Goal: Task Accomplishment & Management: Complete application form

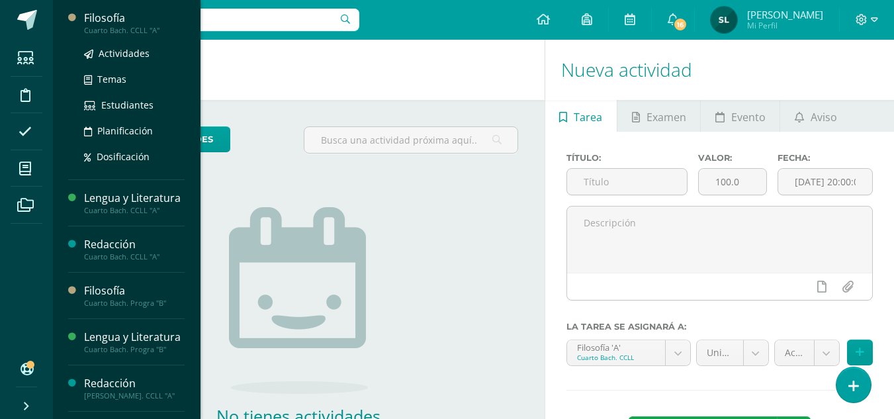
click at [103, 18] on div "Filosofía" at bounding box center [134, 18] width 101 height 15
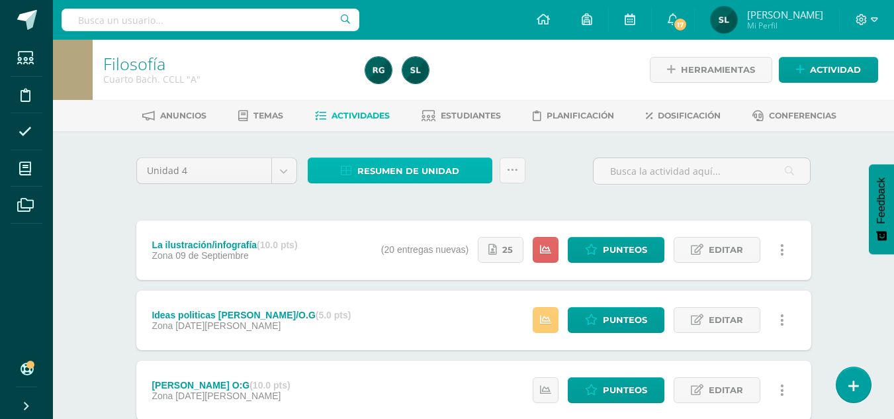
click at [428, 174] on span "Resumen de unidad" at bounding box center [408, 171] width 102 height 24
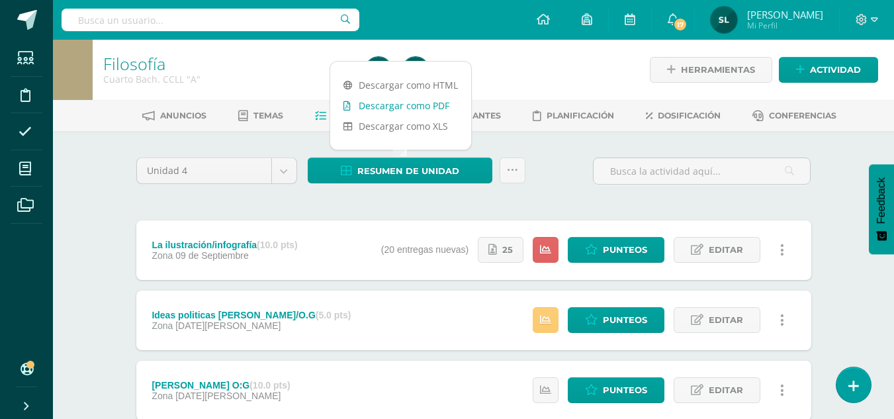
click at [437, 103] on link "Descargar como PDF" at bounding box center [400, 105] width 141 height 21
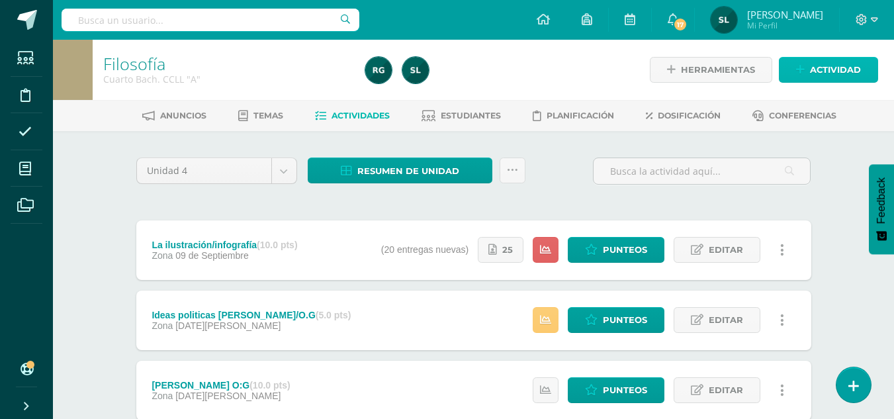
click at [828, 69] on span "Actividad" at bounding box center [835, 70] width 51 height 24
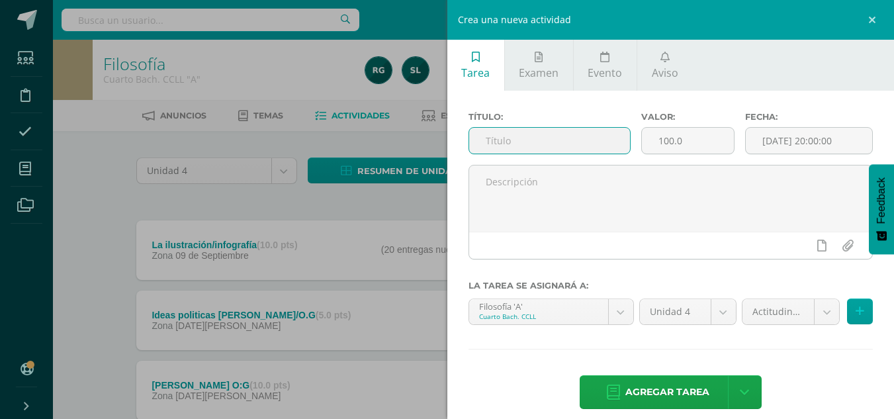
click at [498, 139] on input "text" at bounding box center [549, 141] width 161 height 26
type input "Exposición/Berkeley"
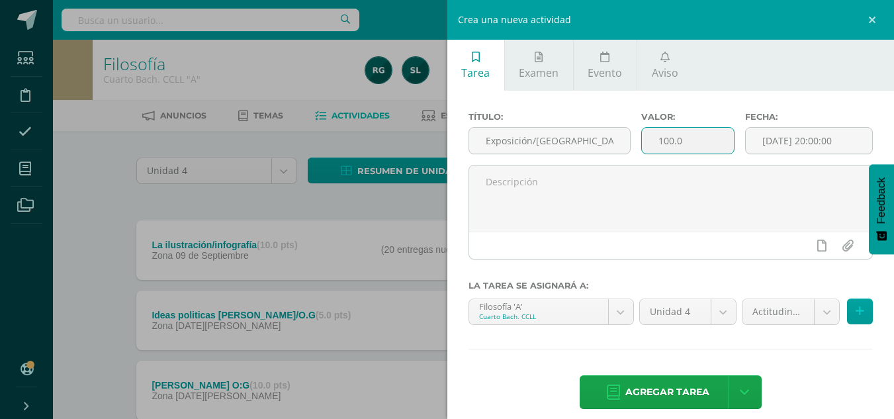
drag, startPoint x: 690, startPoint y: 142, endPoint x: 657, endPoint y: 134, distance: 34.2
click at [657, 134] on input "100.0" at bounding box center [688, 141] width 92 height 26
type input "10"
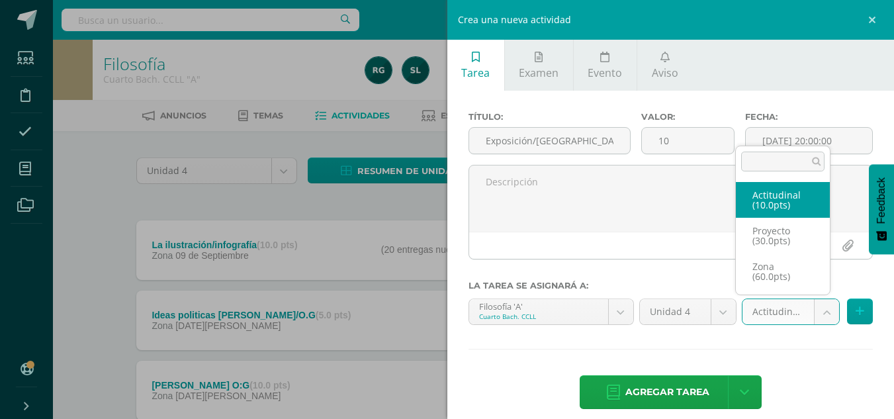
click at [819, 307] on body "Estudiantes Disciplina Asistencia Mis cursos Archivos Soporte Centro de ayuda Ú…" at bounding box center [447, 324] width 894 height 649
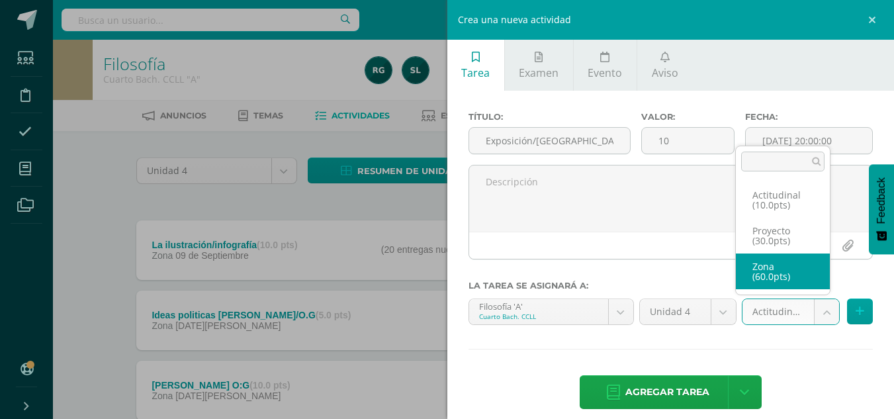
select select "106830"
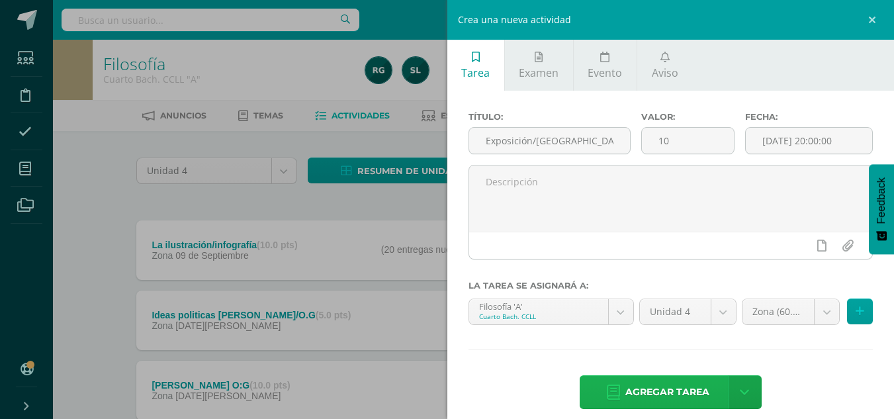
click at [691, 394] on span "Agregar tarea" at bounding box center [667, 392] width 84 height 32
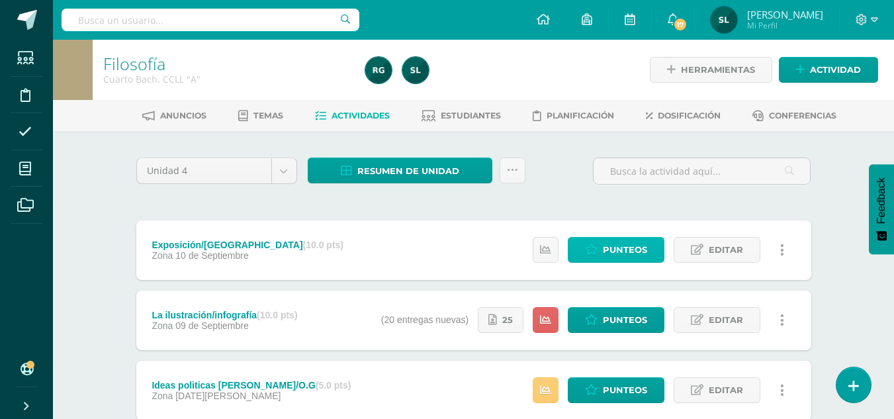
click at [610, 252] on span "Punteos" at bounding box center [625, 250] width 44 height 24
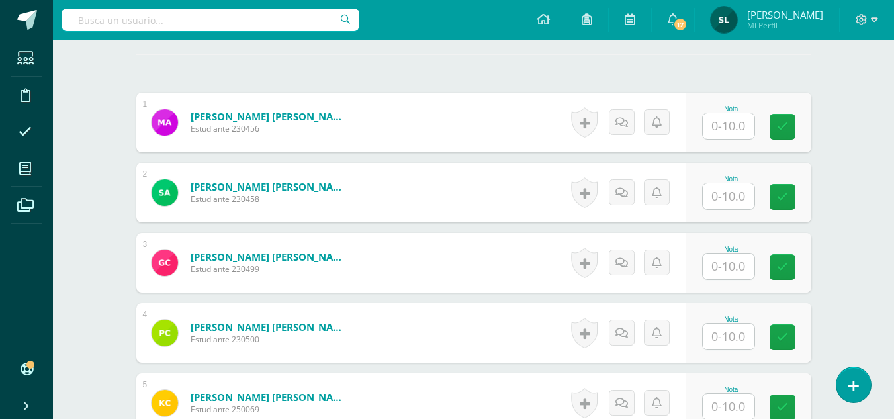
scroll to position [390, 0]
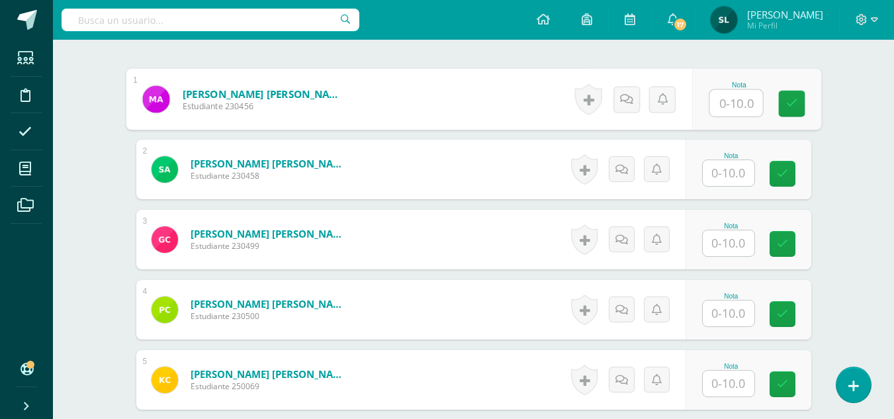
click at [734, 110] on input "text" at bounding box center [736, 103] width 53 height 26
type input "6"
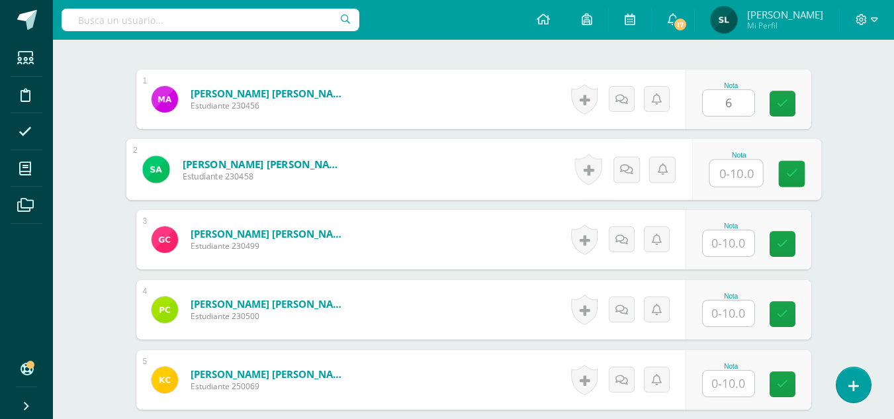
click at [725, 171] on input "text" at bounding box center [736, 173] width 53 height 26
type input "8"
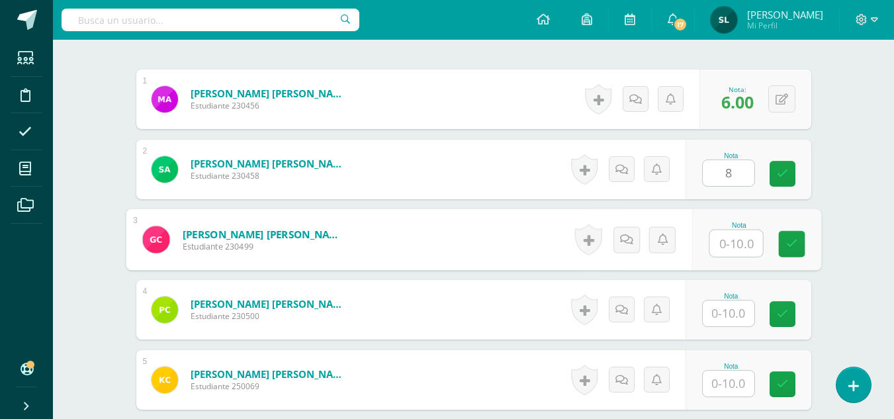
click at [730, 238] on input "text" at bounding box center [736, 243] width 53 height 26
type input "6"
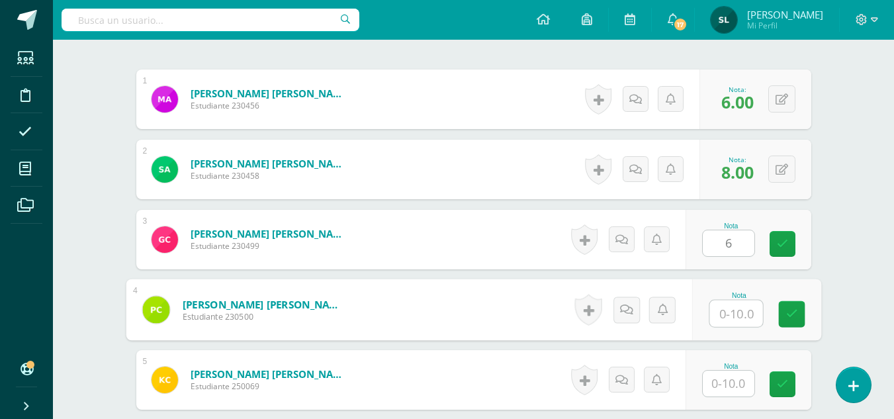
click at [726, 316] on input "text" at bounding box center [736, 313] width 53 height 26
type input "10"
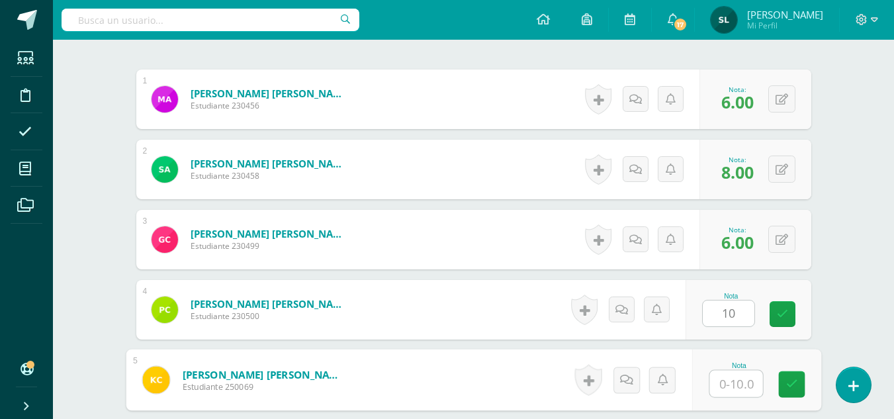
click at [734, 384] on input "text" at bounding box center [736, 384] width 53 height 26
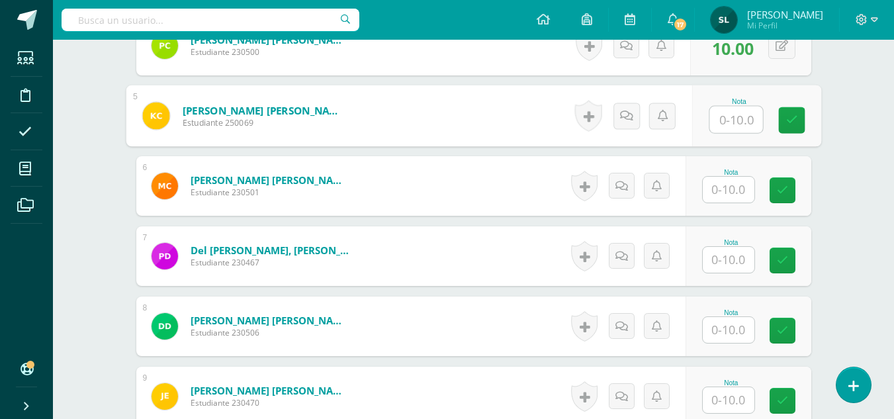
scroll to position [672, 0]
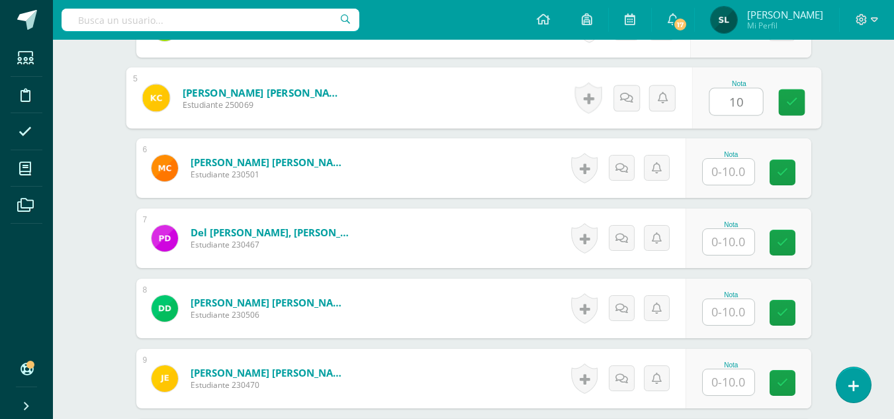
type input "10"
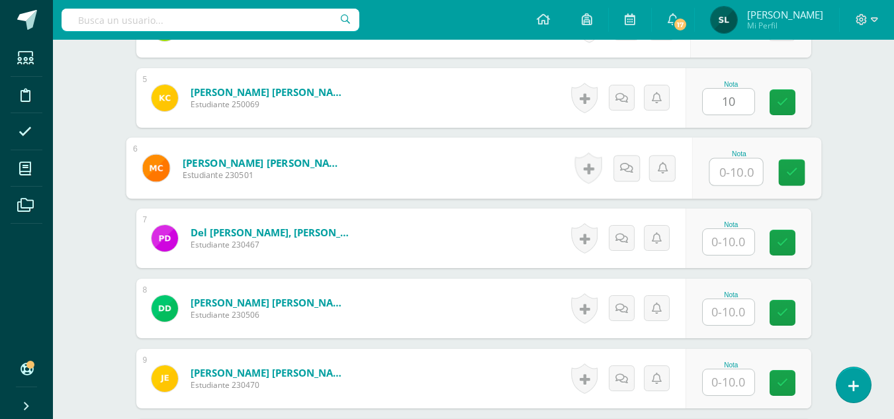
click at [729, 179] on input "text" at bounding box center [736, 172] width 53 height 26
type input "6"
click at [730, 242] on input "text" at bounding box center [729, 242] width 52 height 26
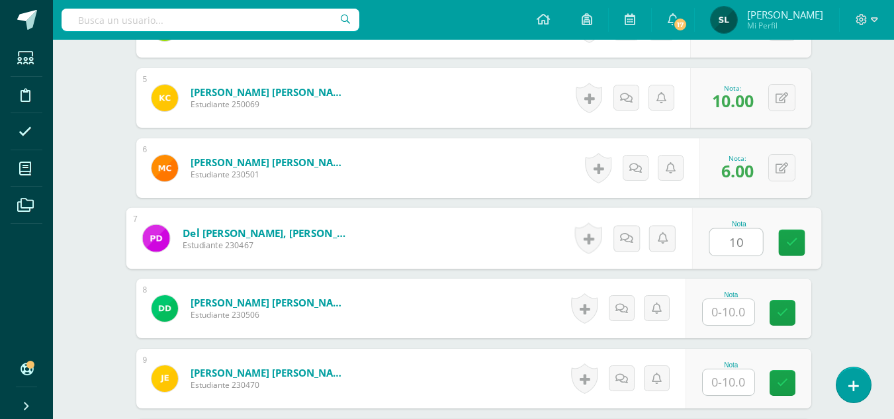
type input "10"
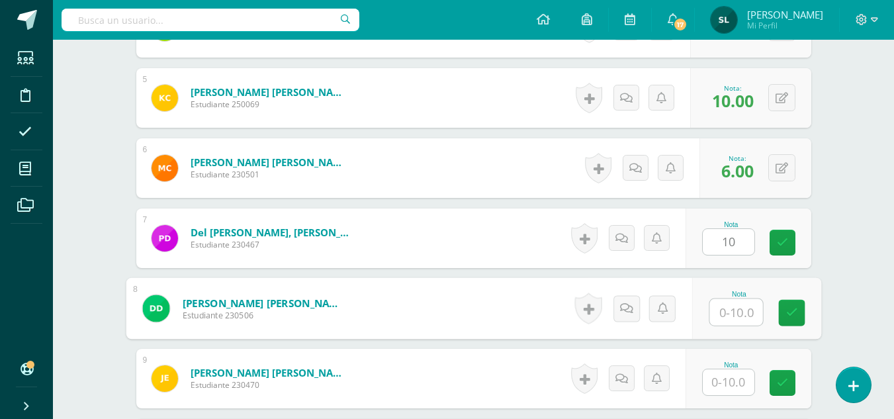
click at [725, 316] on input "text" at bounding box center [736, 312] width 53 height 26
type input "10"
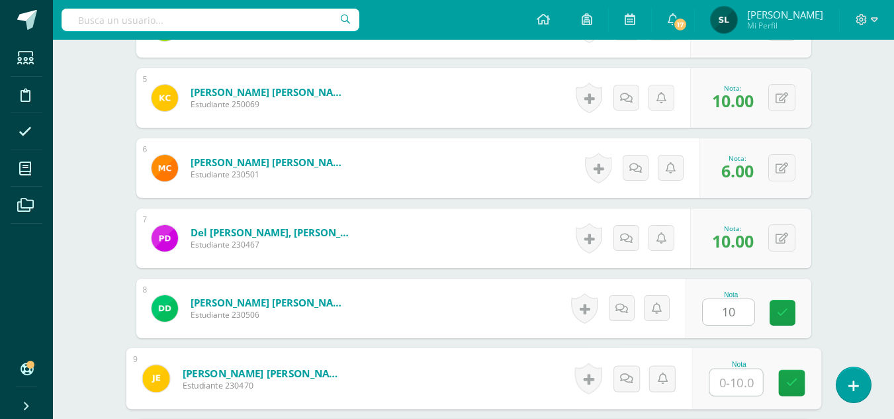
click at [735, 387] on input "text" at bounding box center [736, 382] width 53 height 26
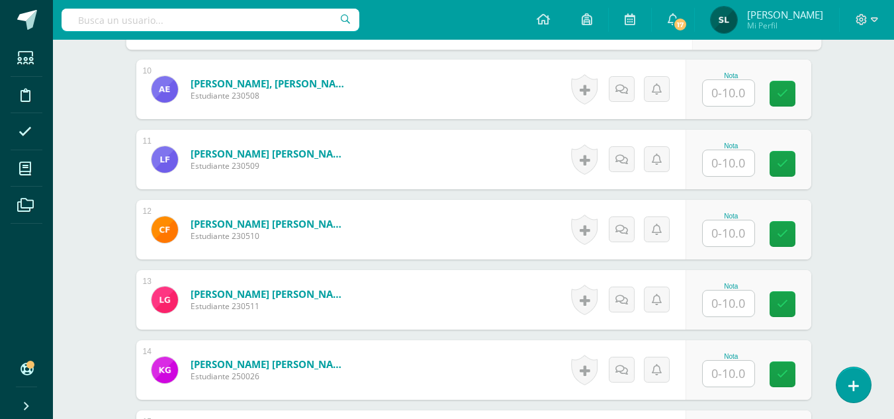
scroll to position [1043, 0]
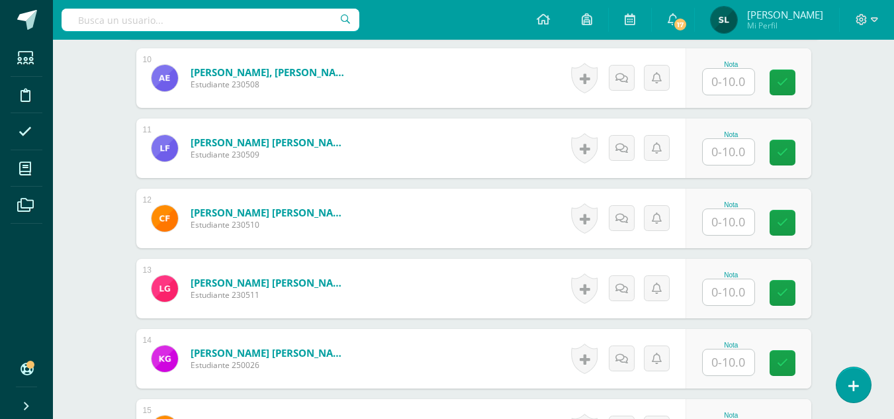
type input "9"
click at [729, 85] on input "text" at bounding box center [736, 82] width 53 height 26
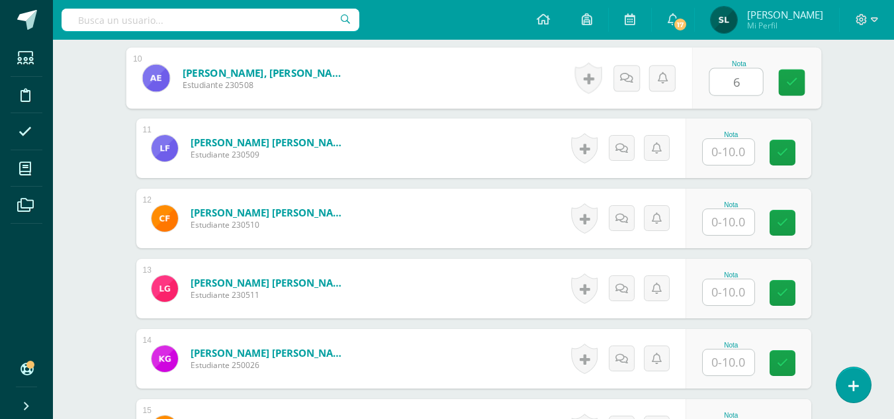
type input "6"
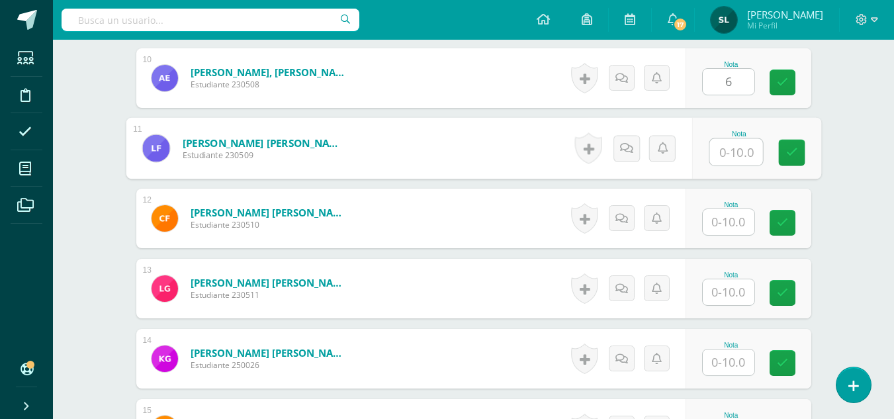
click at [731, 154] on input "text" at bounding box center [736, 152] width 53 height 26
type input "10"
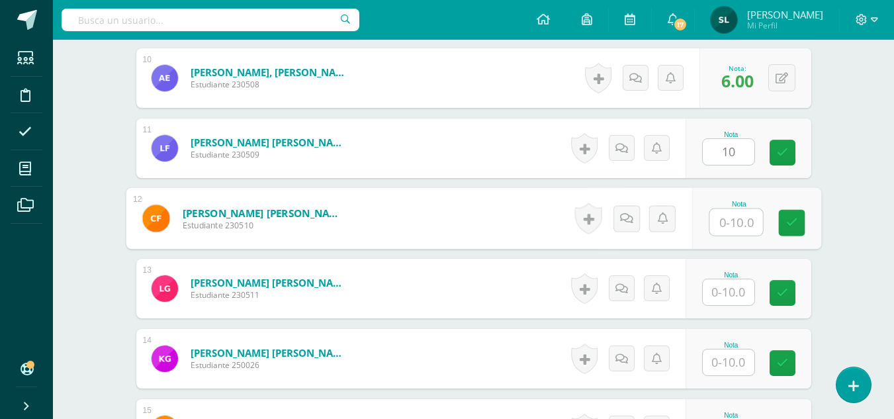
click at [729, 218] on input "text" at bounding box center [736, 222] width 53 height 26
type input "10"
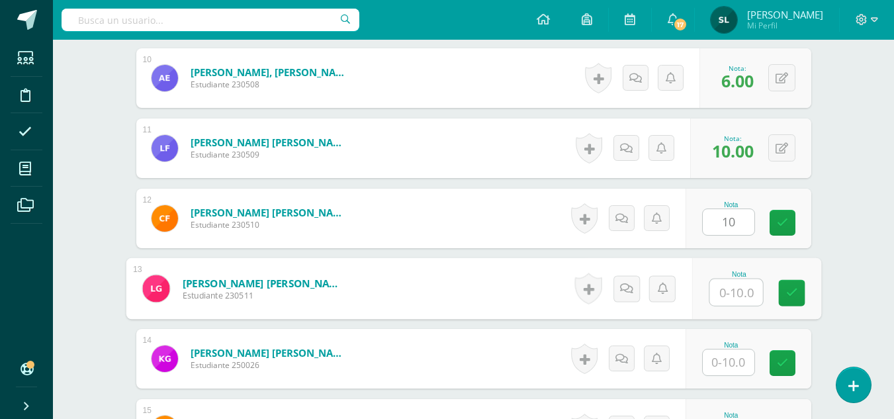
click at [726, 294] on input "text" at bounding box center [736, 292] width 53 height 26
type input "10"
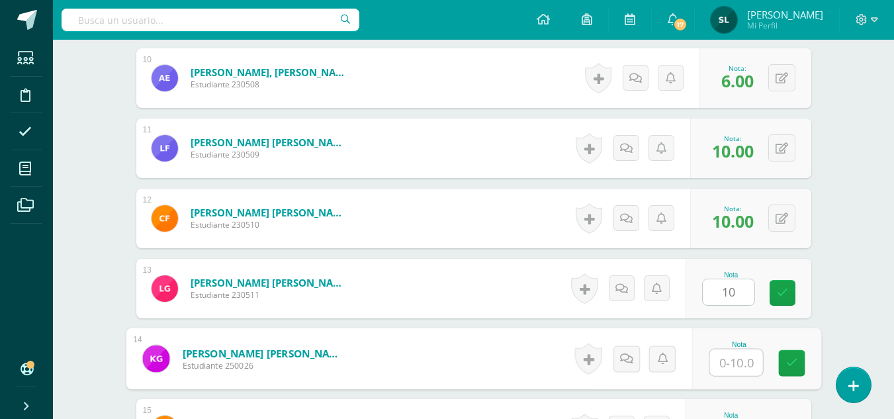
click at [733, 371] on input "text" at bounding box center [736, 362] width 53 height 26
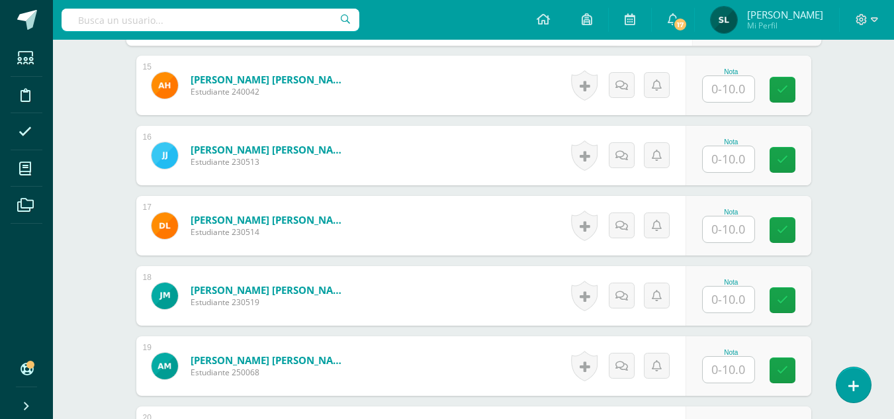
scroll to position [1387, 0]
type input "8"
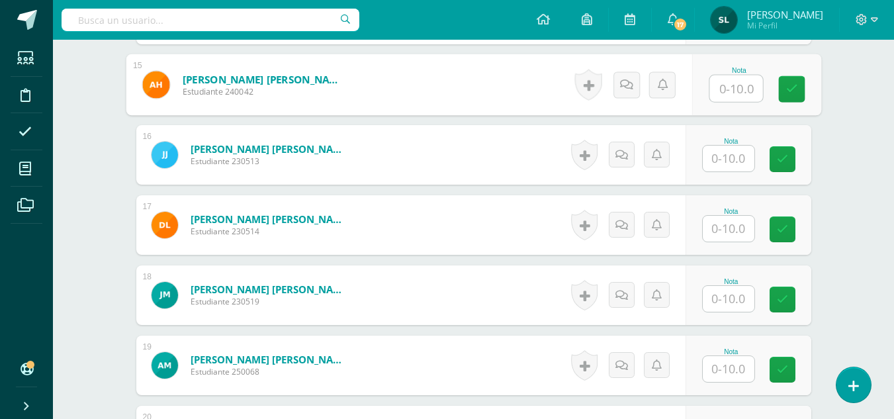
click at [732, 91] on input "text" at bounding box center [736, 88] width 53 height 26
type input "6"
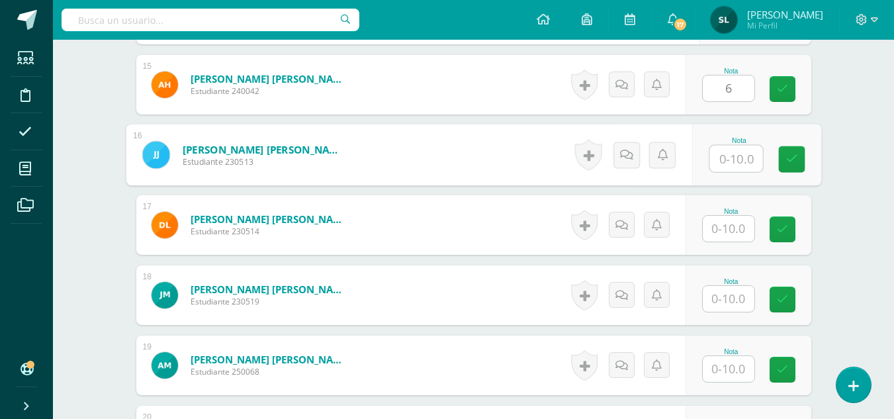
click at [728, 160] on input "text" at bounding box center [736, 159] width 53 height 26
type input "6"
click at [729, 232] on input "text" at bounding box center [729, 229] width 52 height 26
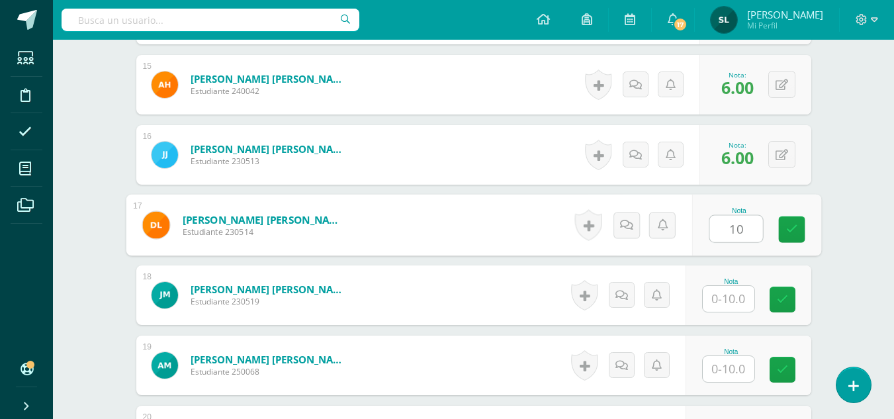
type input "10"
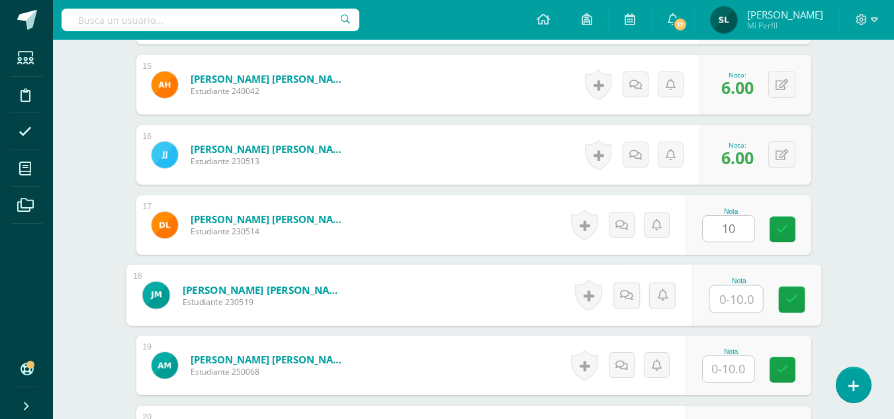
click at [731, 298] on input "text" at bounding box center [736, 299] width 53 height 26
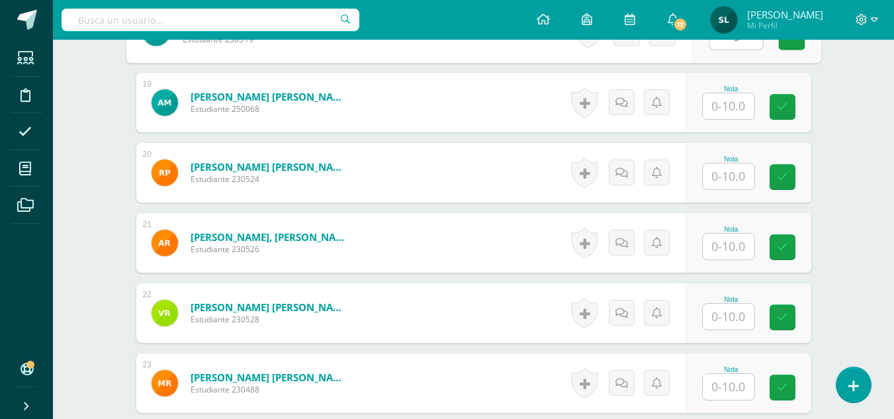
scroll to position [1661, 0]
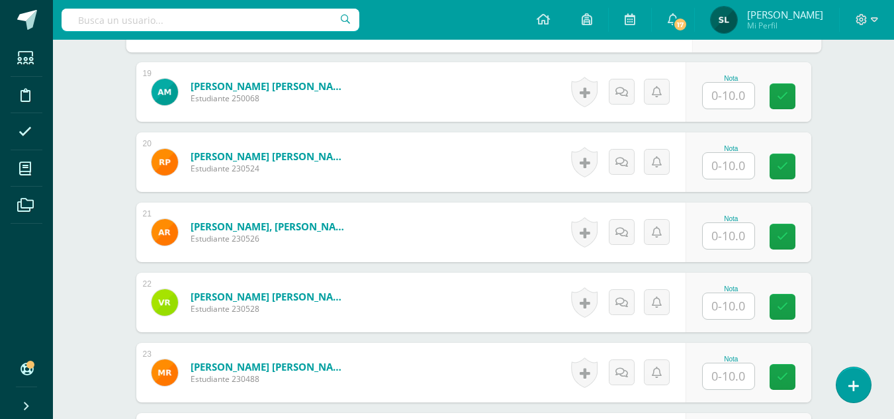
type input "9"
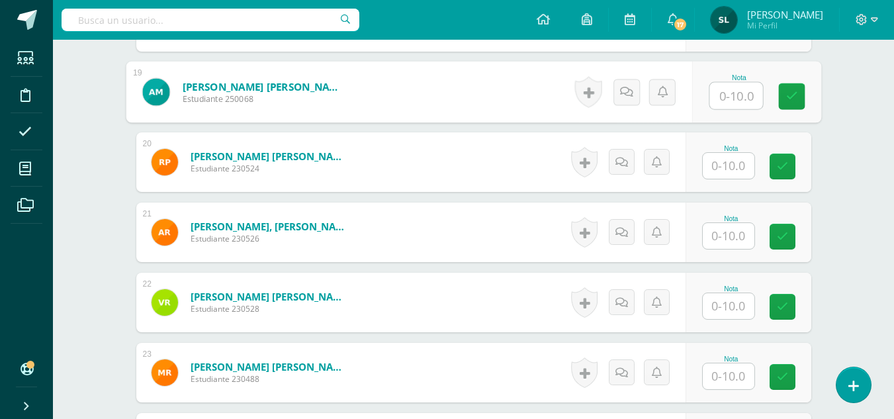
click at [734, 93] on input "text" at bounding box center [736, 96] width 53 height 26
type input "10"
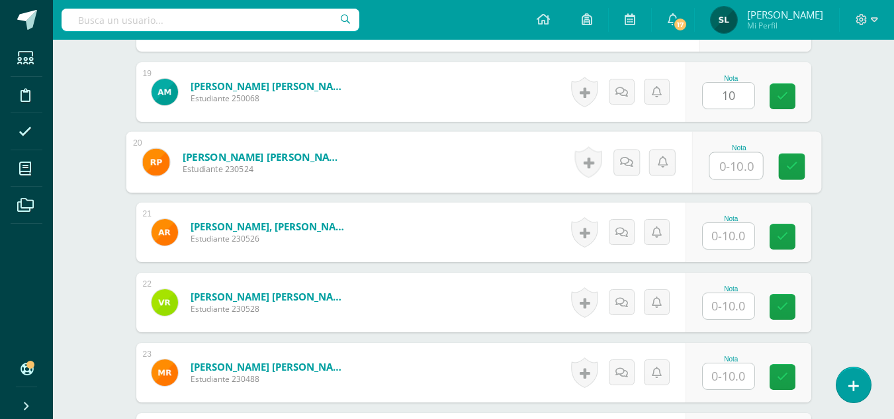
click at [721, 168] on input "text" at bounding box center [736, 166] width 53 height 26
type input "10"
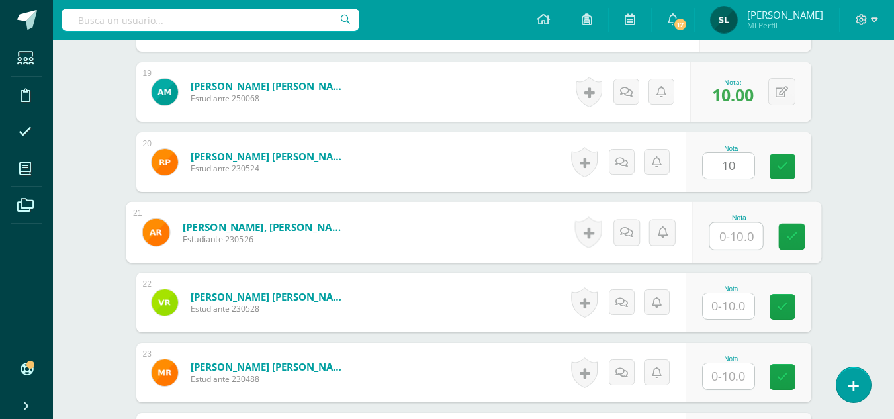
click at [725, 236] on input "text" at bounding box center [736, 236] width 53 height 26
type input "10"
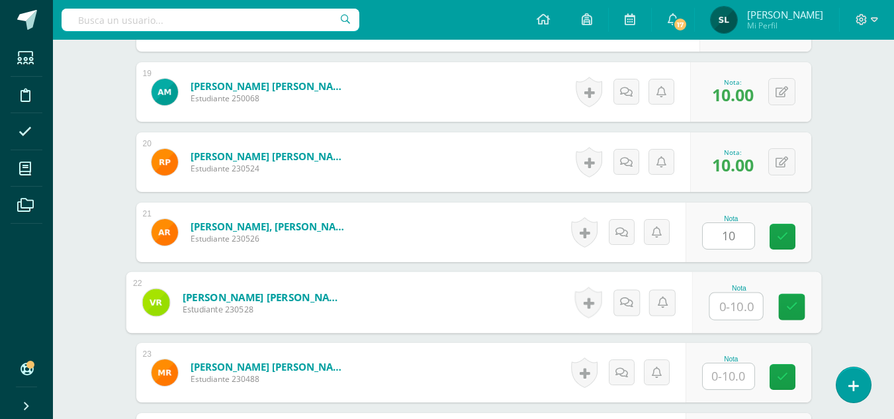
click at [731, 311] on input "text" at bounding box center [736, 306] width 53 height 26
type input "10"
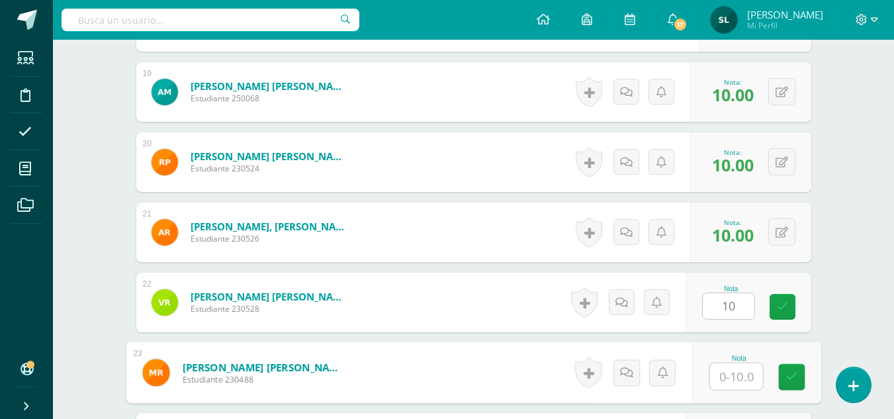
click at [727, 375] on input "text" at bounding box center [736, 376] width 53 height 26
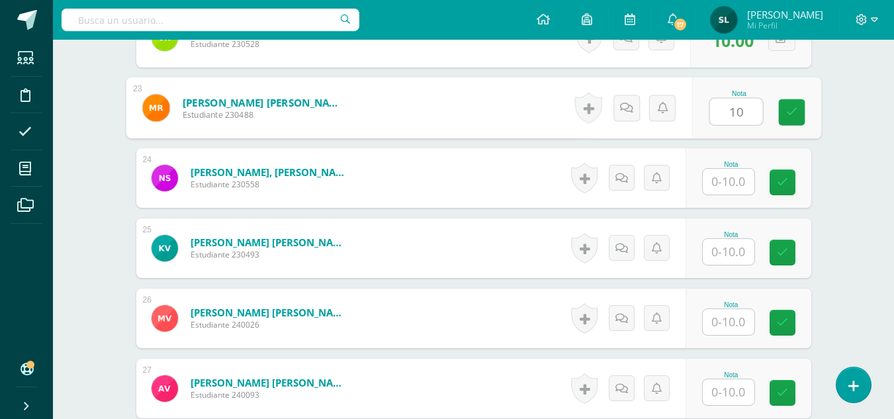
scroll to position [1978, 0]
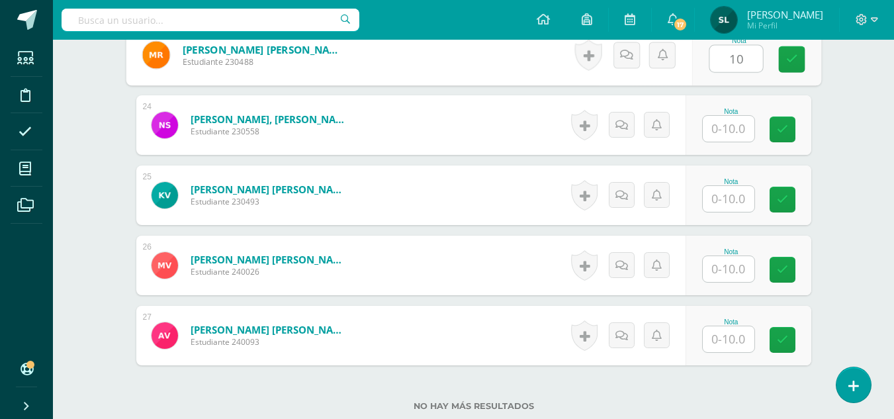
type input "10"
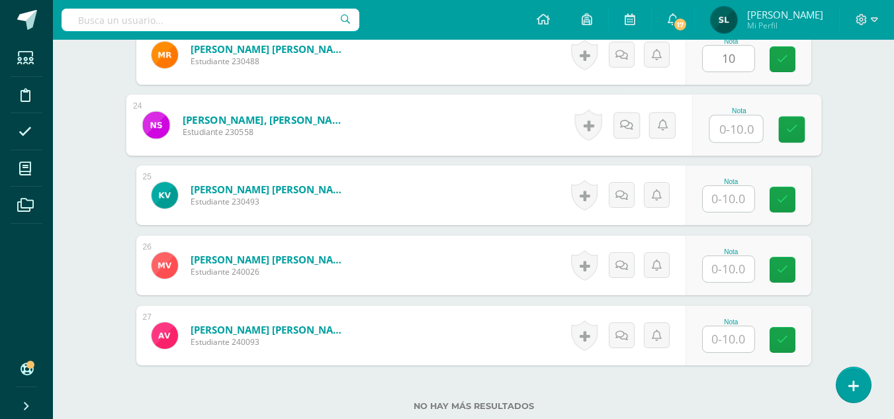
click at [739, 136] on input "text" at bounding box center [736, 129] width 53 height 26
type input "6"
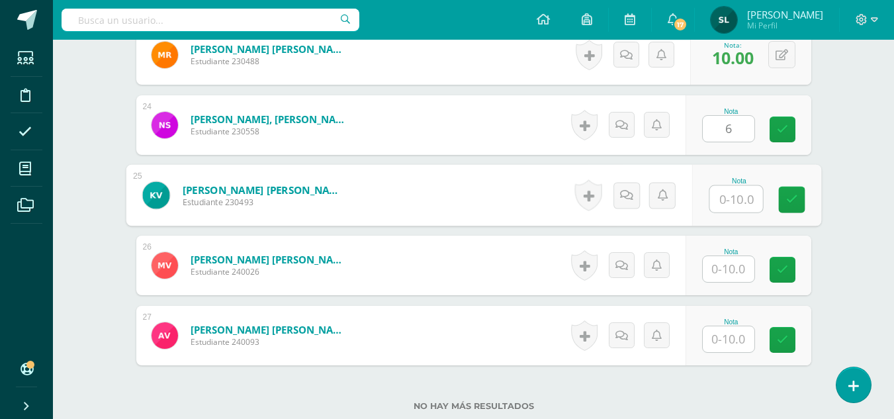
click at [739, 203] on input "text" at bounding box center [736, 199] width 53 height 26
type input "6"
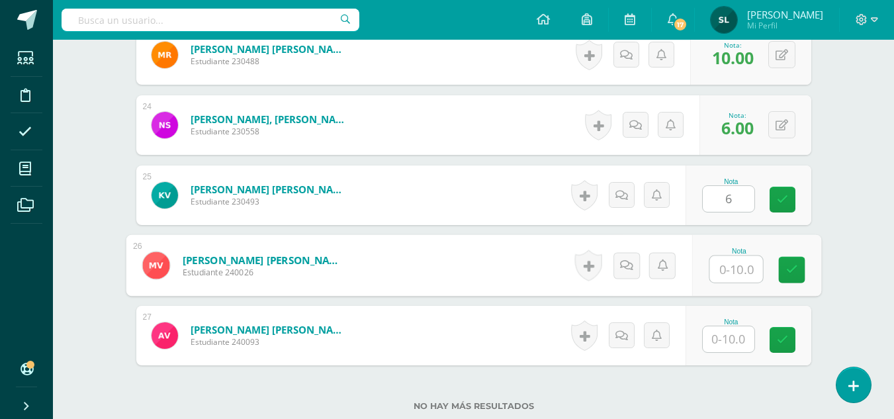
click at [730, 269] on input "text" at bounding box center [736, 269] width 53 height 26
type input "6"
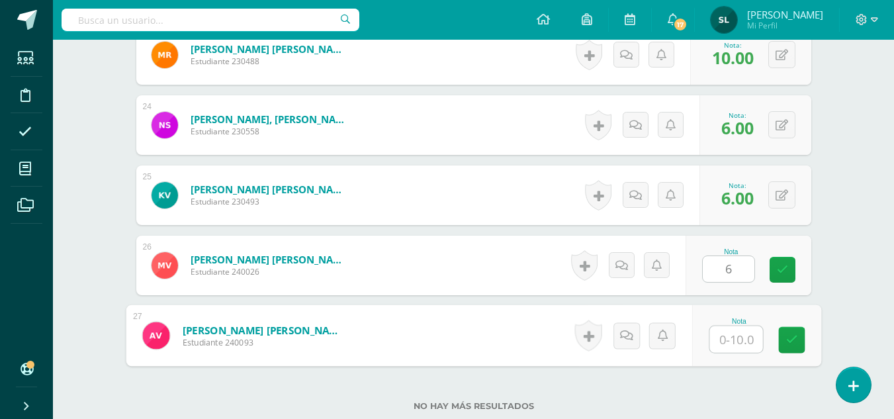
click at [730, 341] on input "text" at bounding box center [736, 339] width 53 height 26
type input "6"
click at [793, 341] on icon at bounding box center [792, 339] width 12 height 11
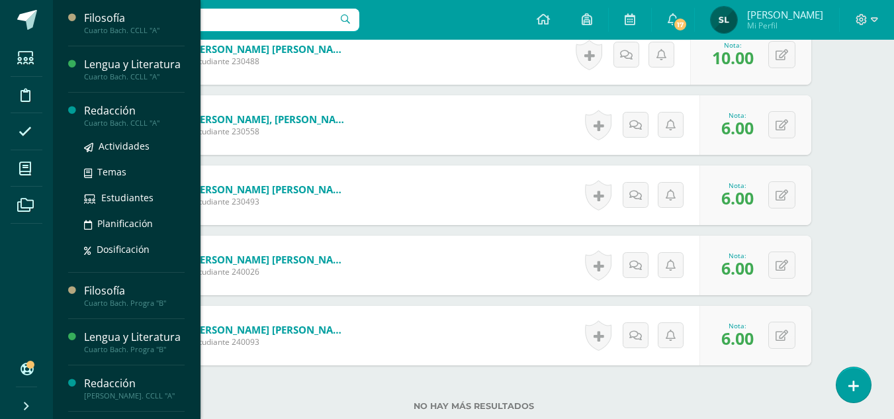
click at [113, 118] on div "Redacción" at bounding box center [134, 110] width 101 height 15
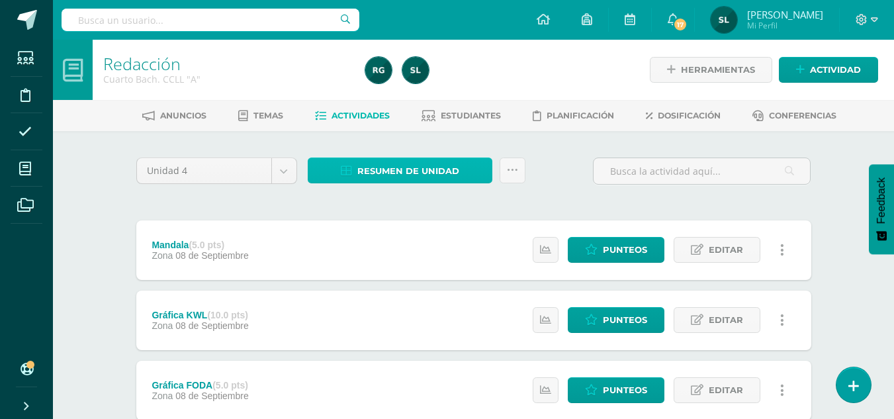
click at [379, 165] on span "Resumen de unidad" at bounding box center [408, 171] width 102 height 24
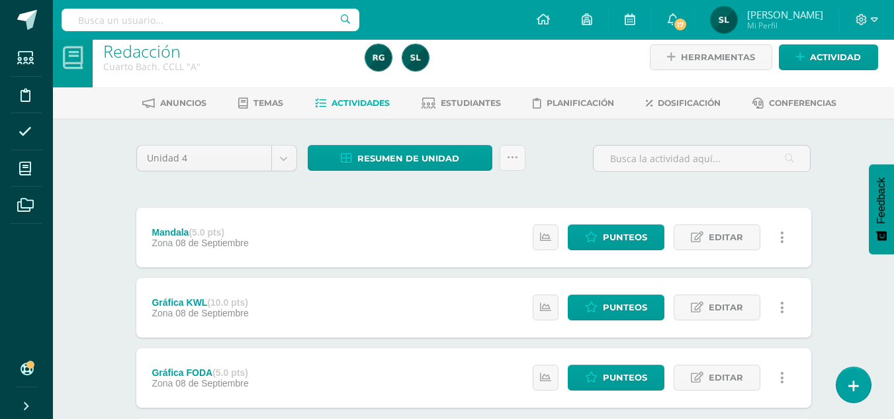
scroll to position [6, 0]
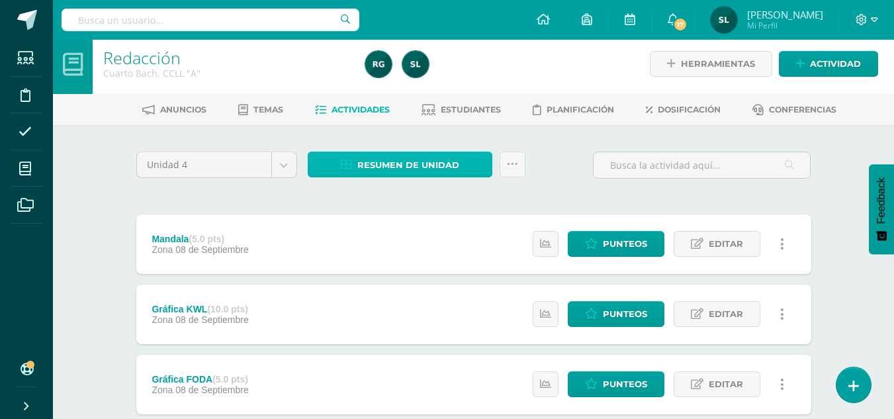
click at [404, 160] on span "Resumen de unidad" at bounding box center [408, 165] width 102 height 24
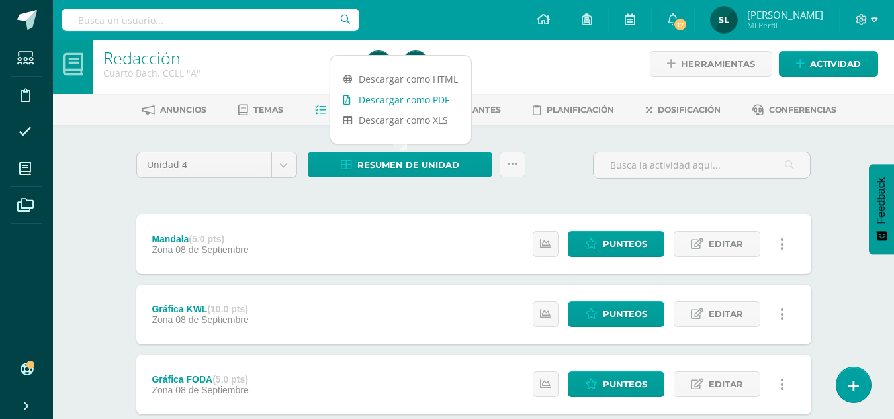
click at [407, 95] on link "Descargar como PDF" at bounding box center [400, 99] width 141 height 21
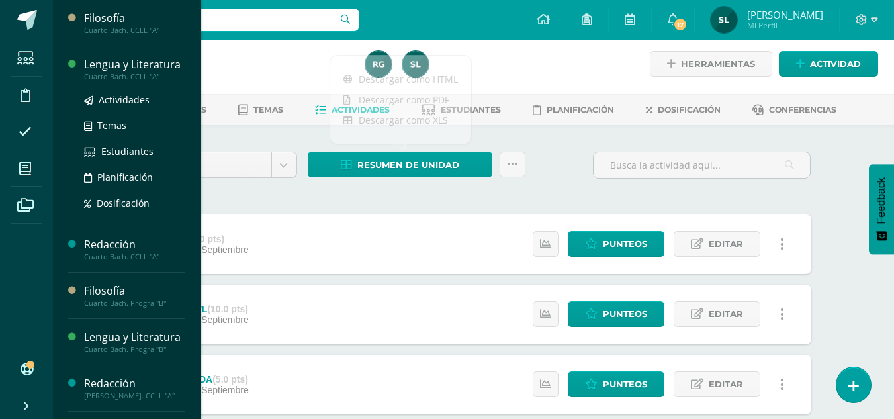
click at [118, 72] on div "Lengua y Literatura" at bounding box center [134, 64] width 101 height 15
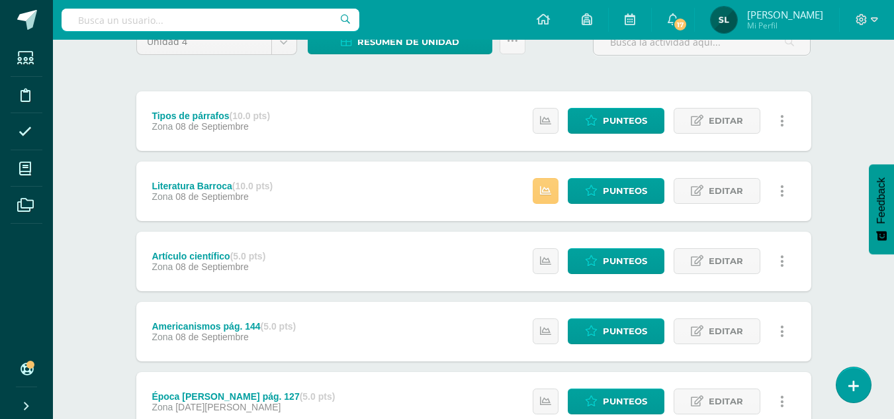
scroll to position [103, 0]
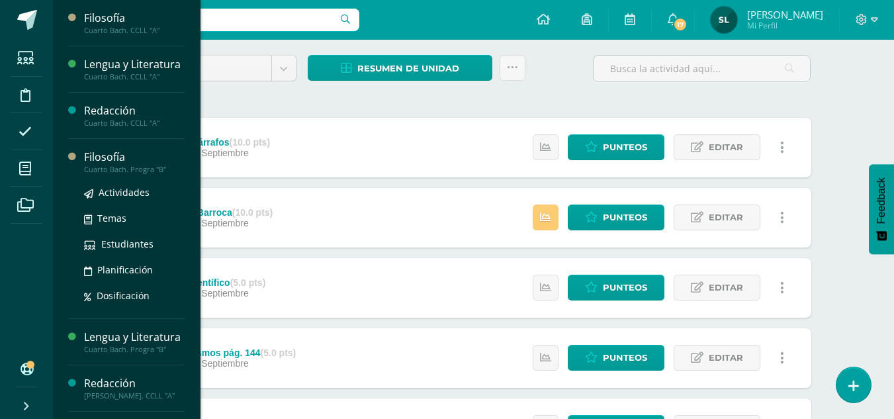
click at [102, 165] on div "Filosofía" at bounding box center [134, 157] width 101 height 15
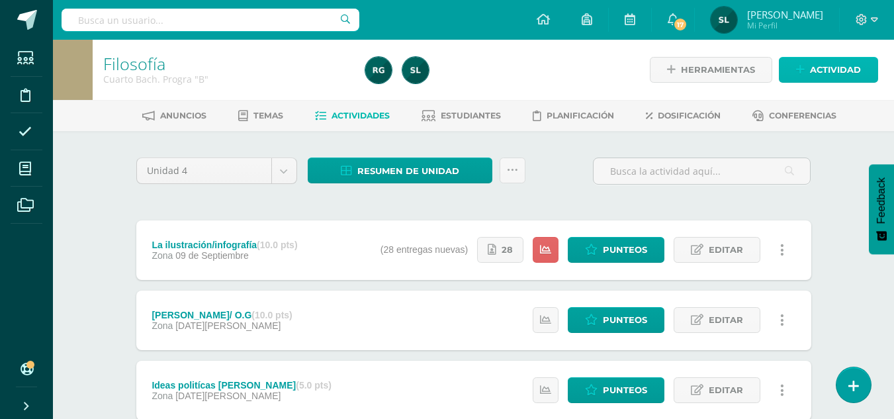
click at [809, 76] on link "Actividad" at bounding box center [828, 70] width 99 height 26
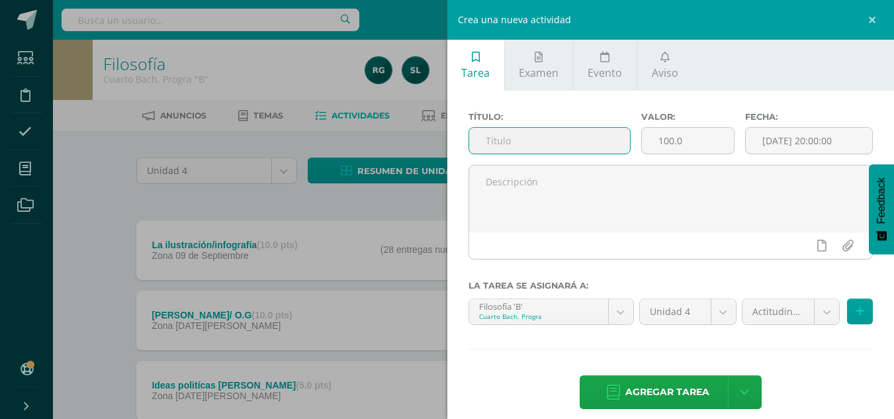
click at [527, 138] on input "text" at bounding box center [549, 141] width 161 height 26
type input "[PERSON_NAME]"
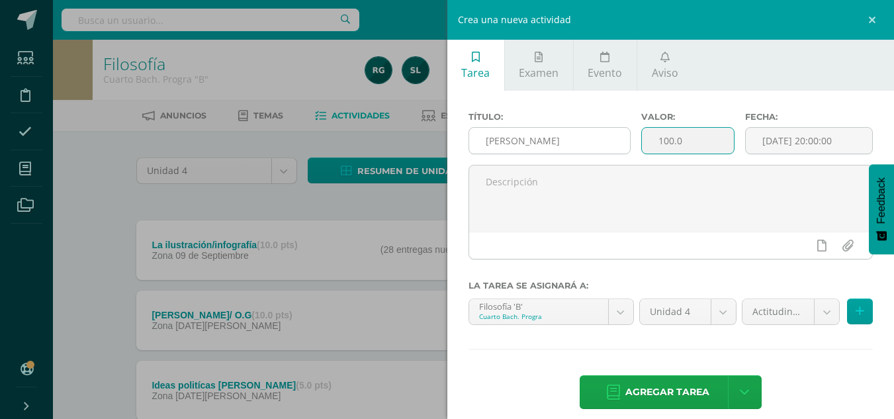
drag, startPoint x: 680, startPoint y: 140, endPoint x: 623, endPoint y: 139, distance: 56.3
click at [623, 139] on div "Título: [PERSON_NAME]: 100.0 Fecha: [DATE] 20:00:00" at bounding box center [671, 138] width 416 height 53
type input "5"
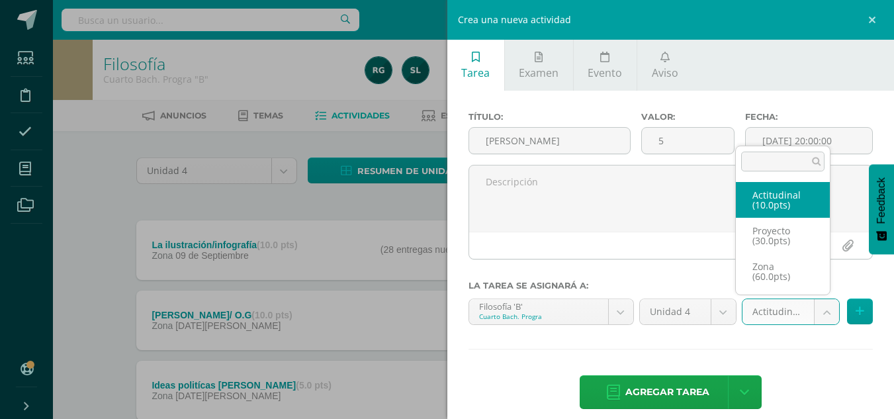
click at [815, 312] on body "Estudiantes Disciplina Asistencia Mis cursos Archivos Soporte Centro de ayuda Ú…" at bounding box center [447, 324] width 894 height 649
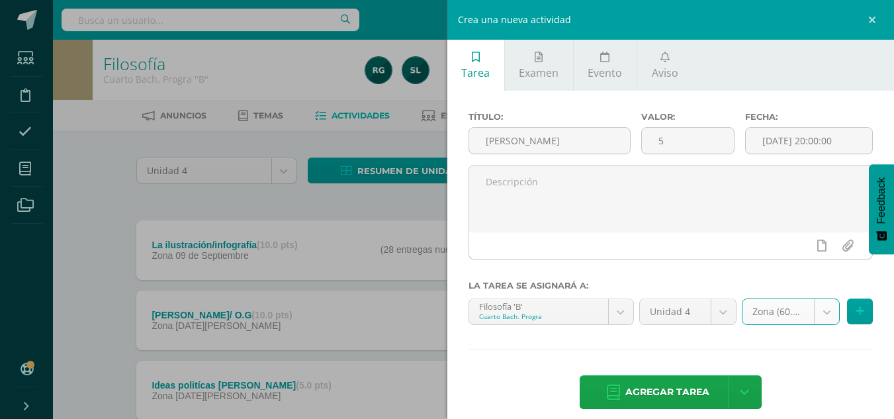
select select "107528"
click at [680, 392] on span "Agregar tarea" at bounding box center [667, 392] width 84 height 32
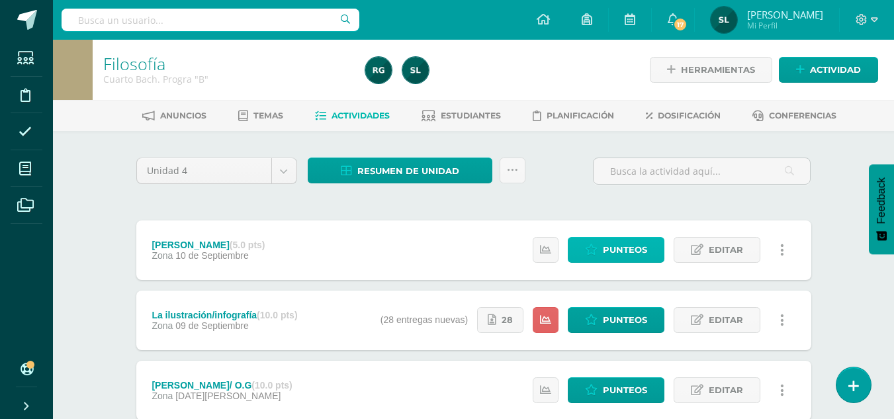
click at [652, 243] on link "Punteos" at bounding box center [616, 250] width 97 height 26
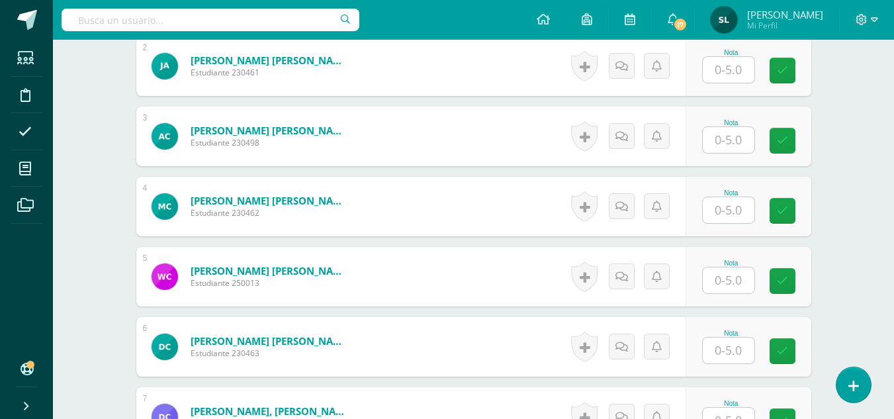
scroll to position [413, 0]
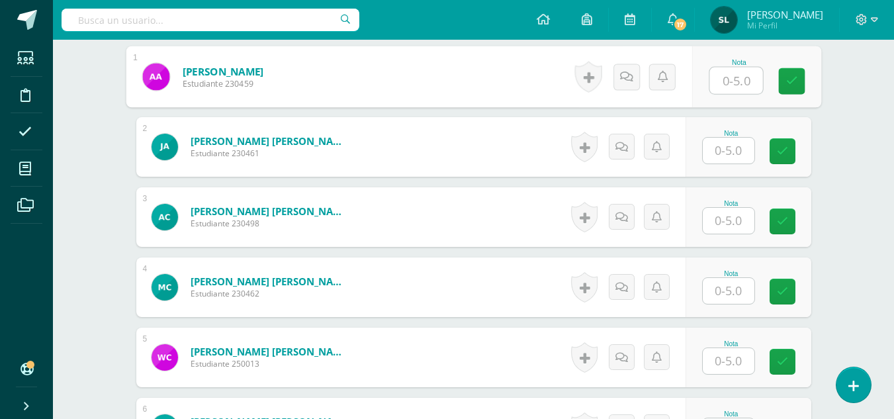
click at [734, 83] on input "text" at bounding box center [736, 81] width 53 height 26
type input "5"
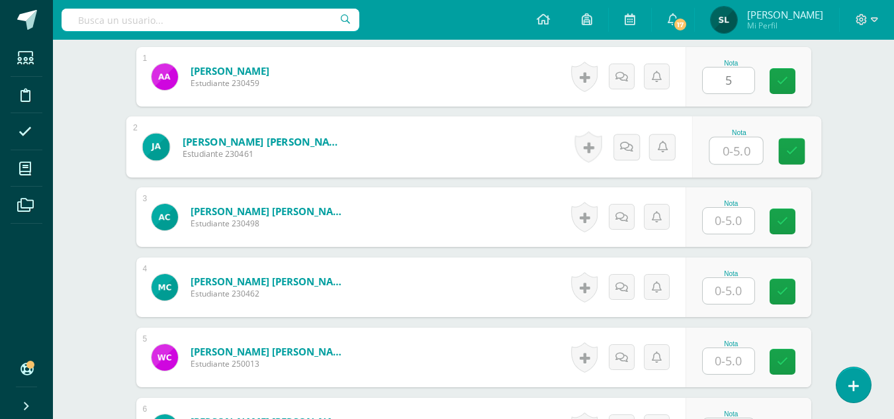
click at [729, 147] on input "text" at bounding box center [736, 151] width 53 height 26
type input "5"
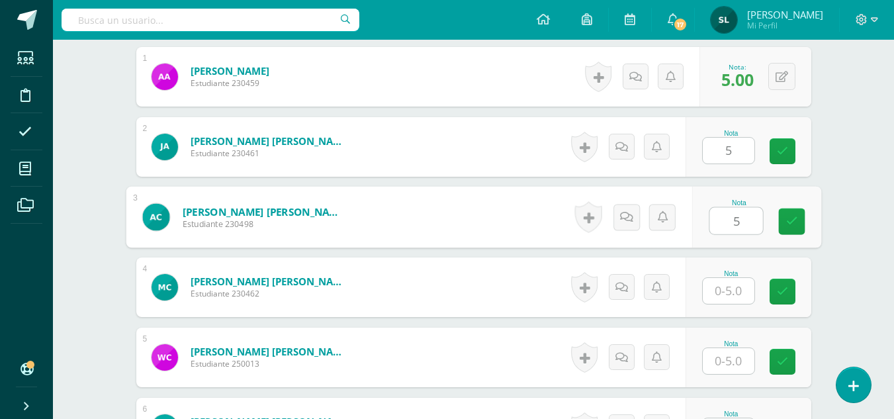
click at [725, 223] on input "5" at bounding box center [736, 221] width 53 height 26
type input "5"
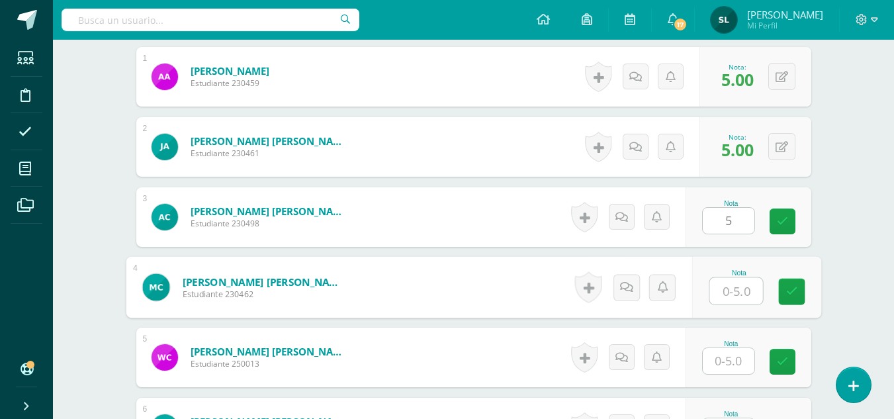
click at [726, 289] on input "text" at bounding box center [736, 291] width 53 height 26
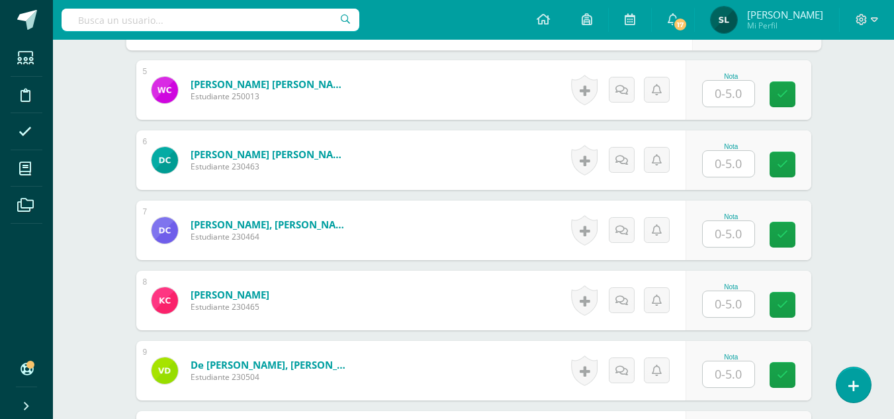
scroll to position [686, 0]
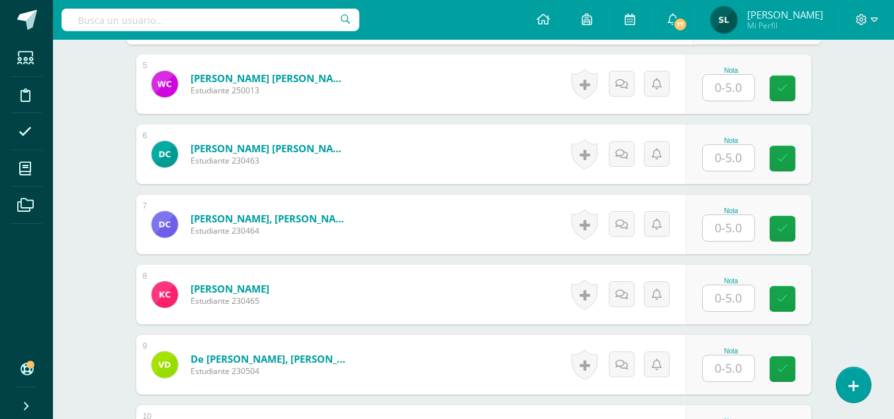
type input "4.5"
click at [741, 82] on input "text" at bounding box center [736, 88] width 53 height 26
type input "5"
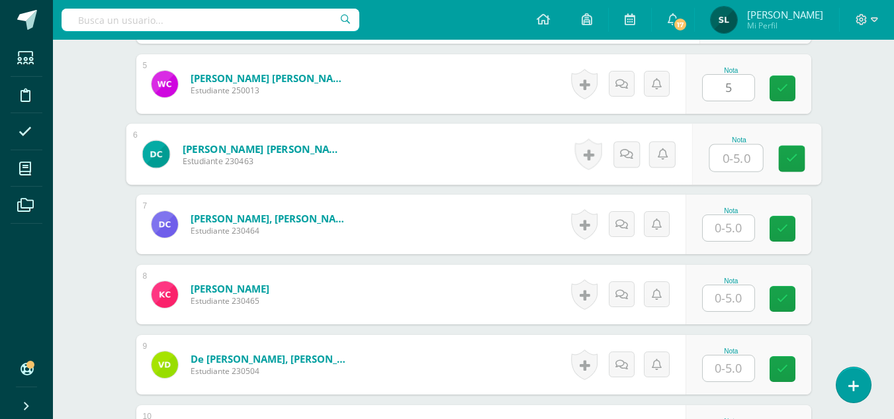
click at [728, 161] on input "text" at bounding box center [736, 158] width 53 height 26
type input "5"
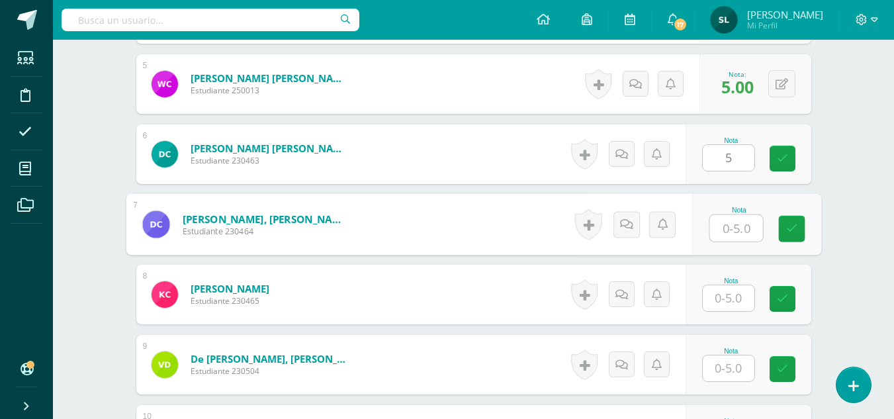
click at [728, 226] on input "text" at bounding box center [736, 228] width 53 height 26
type input "5"
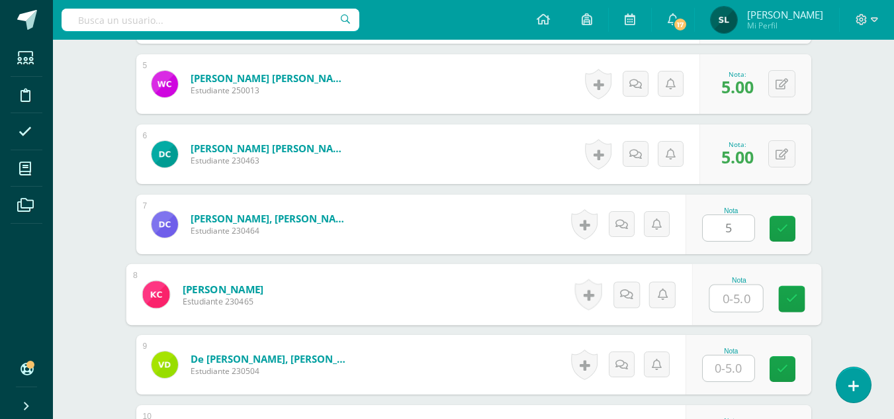
click at [728, 298] on input "text" at bounding box center [736, 298] width 53 height 26
type input "5"
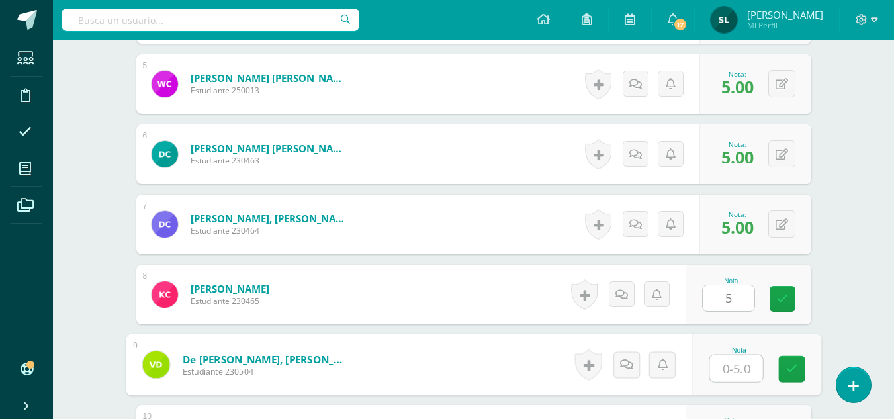
click at [729, 372] on input "text" at bounding box center [736, 368] width 53 height 26
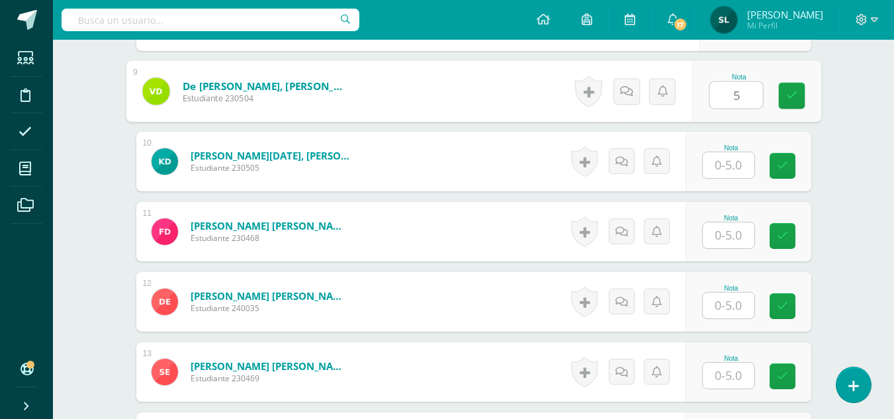
scroll to position [1004, 0]
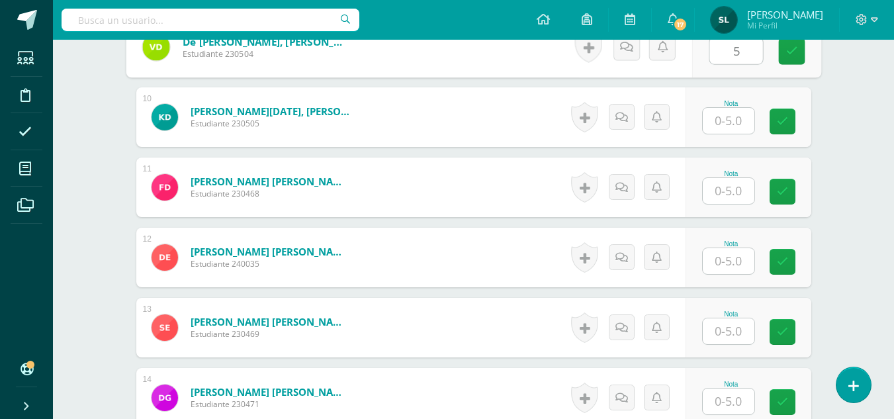
type input "5"
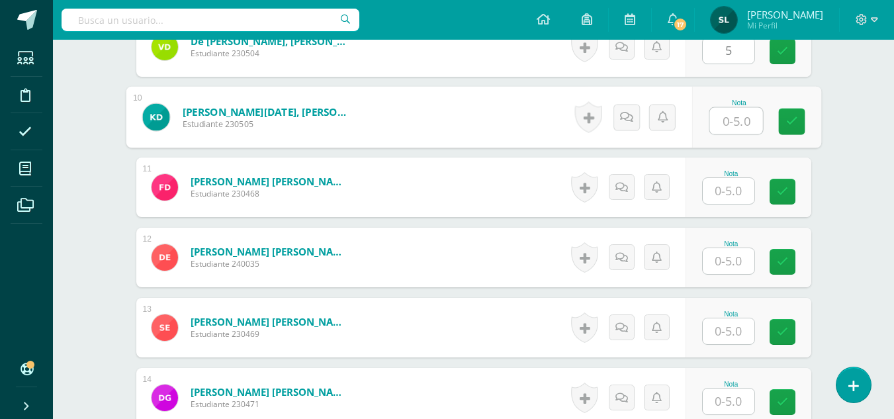
click at [733, 124] on input "text" at bounding box center [736, 121] width 53 height 26
type input "4.5"
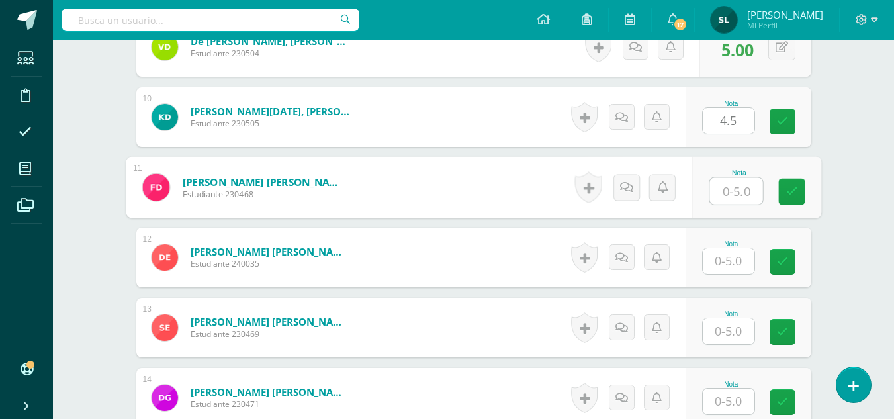
click at [734, 188] on input "text" at bounding box center [736, 191] width 53 height 26
type input "5"
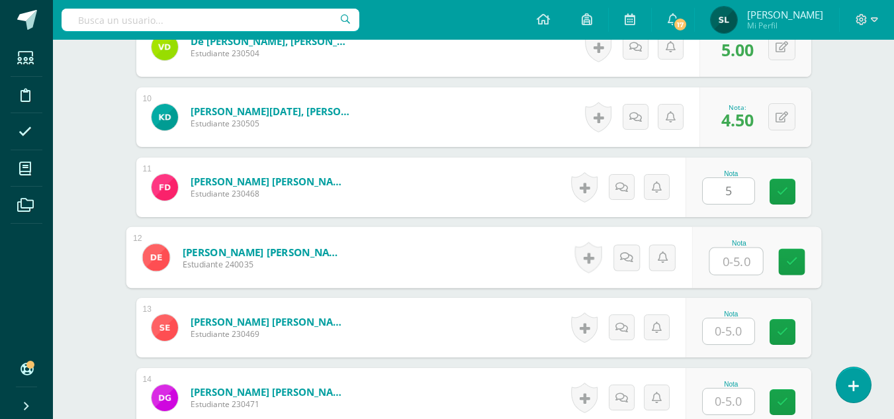
click at [733, 262] on input "text" at bounding box center [736, 261] width 53 height 26
type input "5"
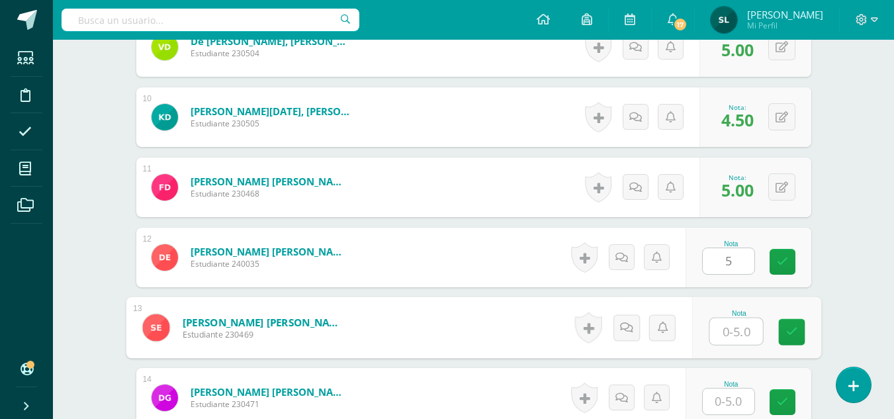
click at [725, 332] on input "text" at bounding box center [736, 331] width 53 height 26
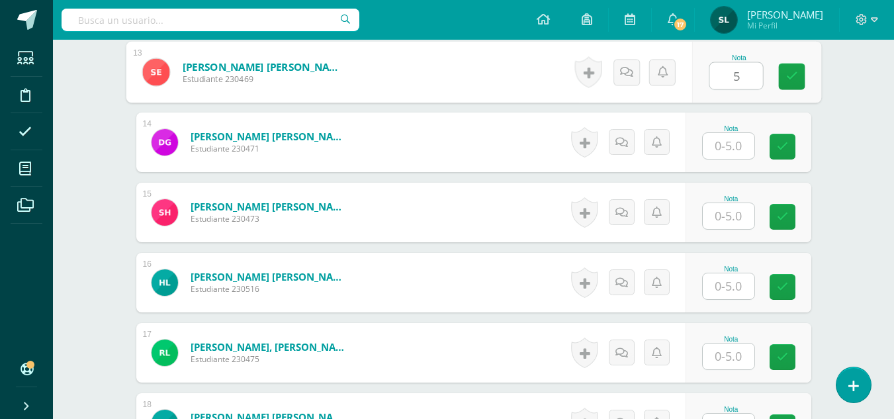
scroll to position [1277, 0]
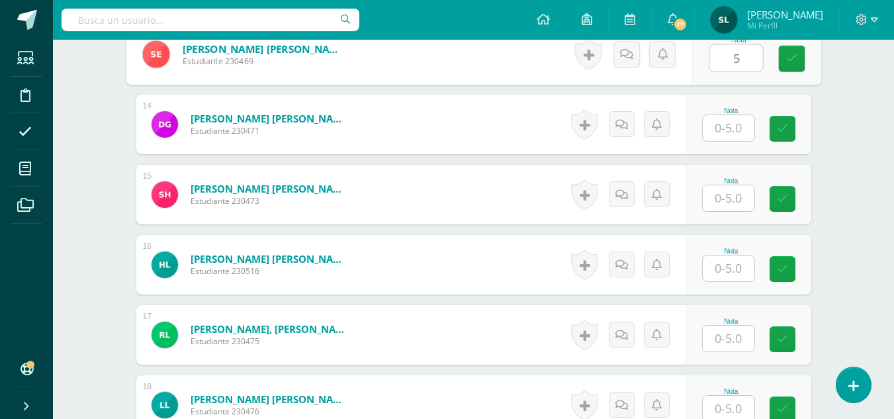
type input "5"
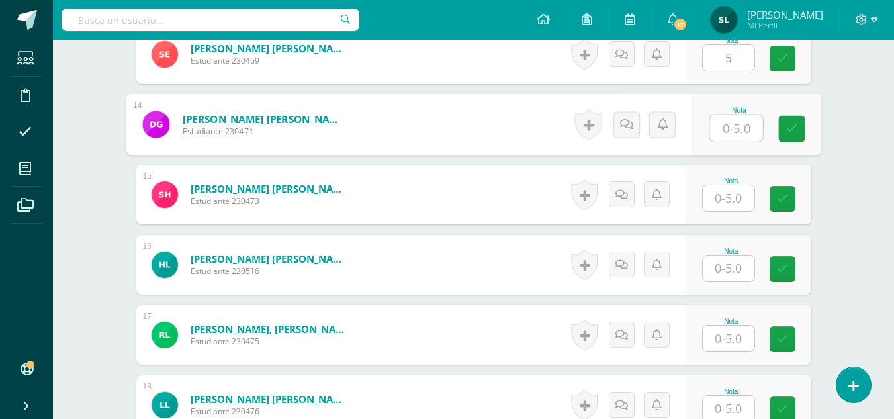
click at [737, 128] on input "text" at bounding box center [736, 128] width 53 height 26
type input "5"
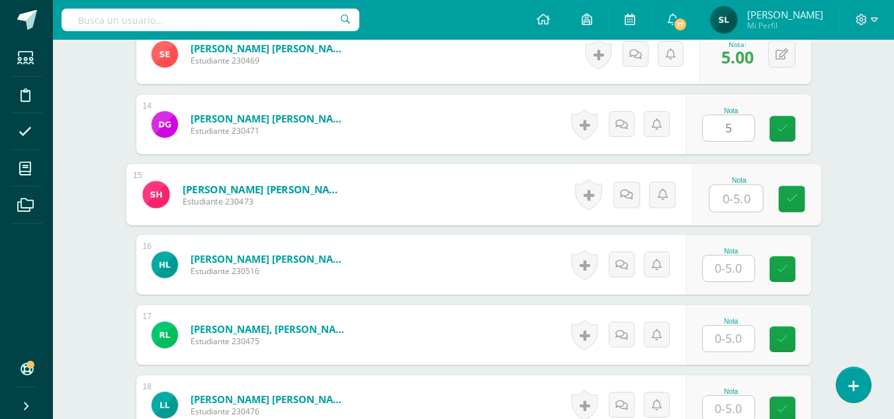
click at [733, 198] on input "text" at bounding box center [736, 198] width 53 height 26
type input "5"
click at [729, 270] on input "text" at bounding box center [729, 268] width 52 height 26
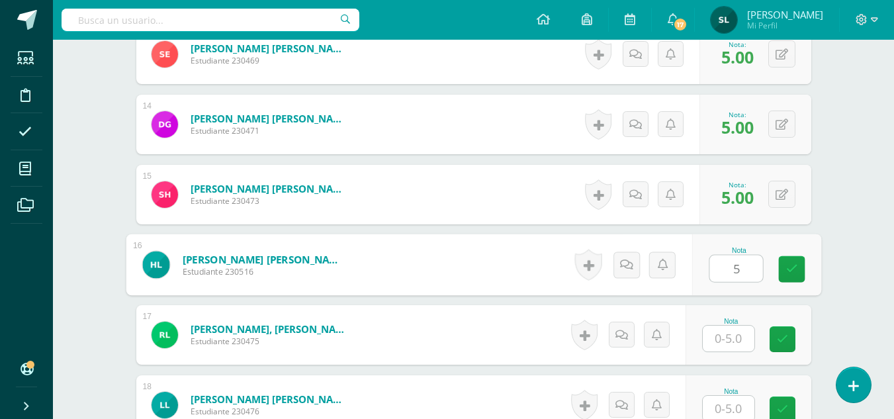
type input "5"
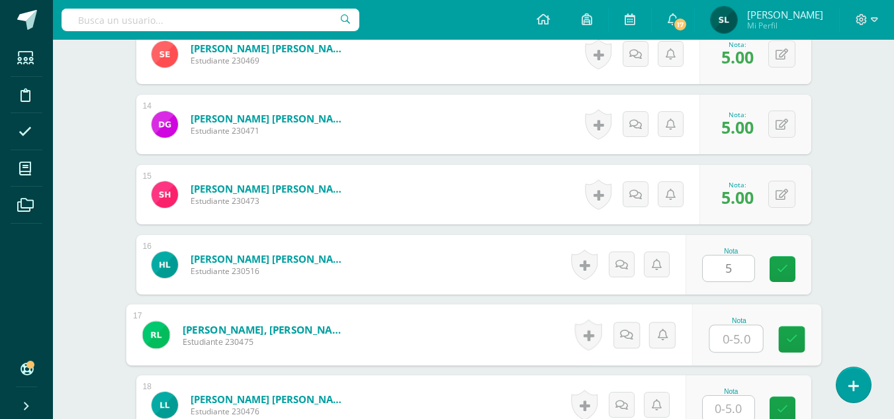
click at [724, 339] on input "text" at bounding box center [736, 339] width 53 height 26
type input "5"
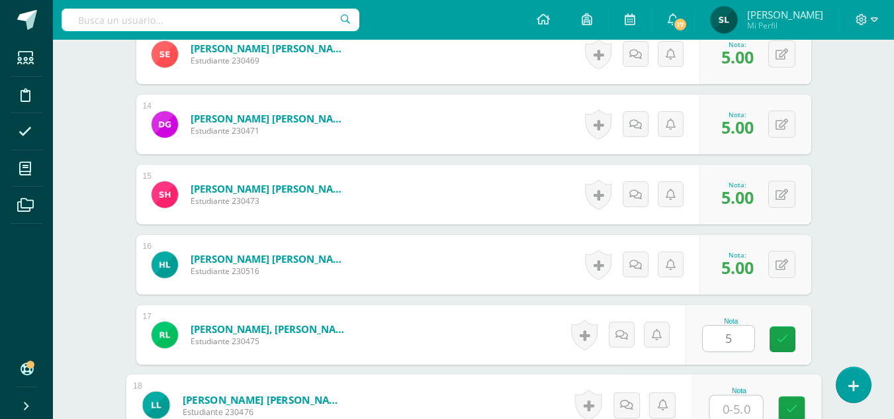
click at [722, 414] on input "text" at bounding box center [736, 409] width 53 height 26
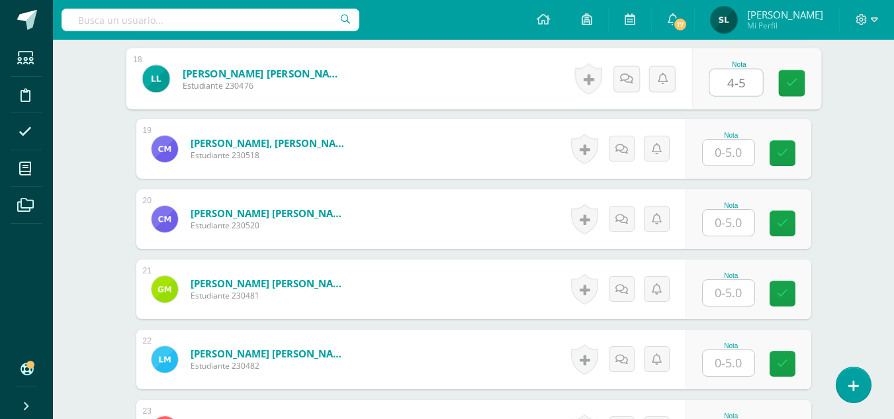
scroll to position [1665, 0]
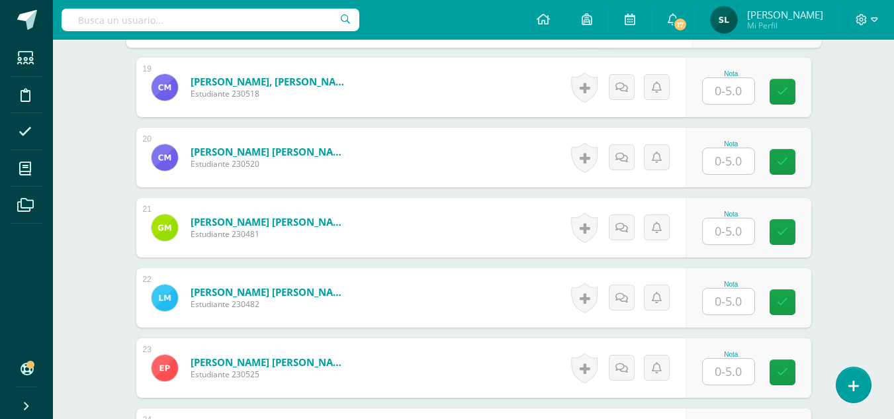
type input "4-5"
click at [735, 92] on input "text" at bounding box center [736, 91] width 53 height 26
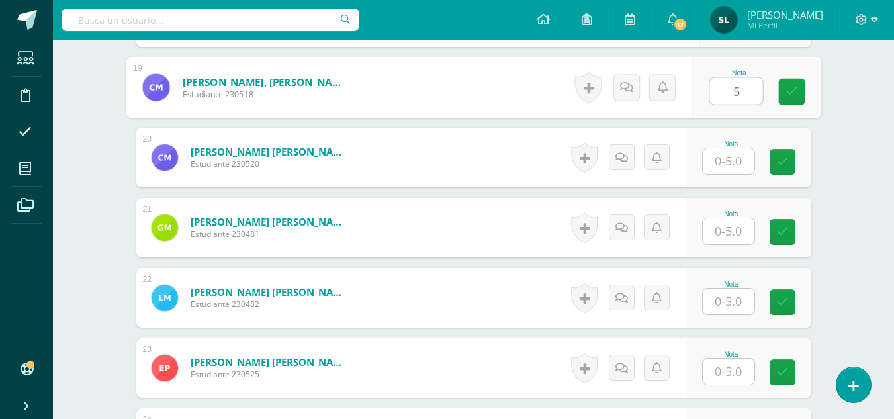
type input "5"
click at [729, 164] on input "text" at bounding box center [729, 161] width 52 height 26
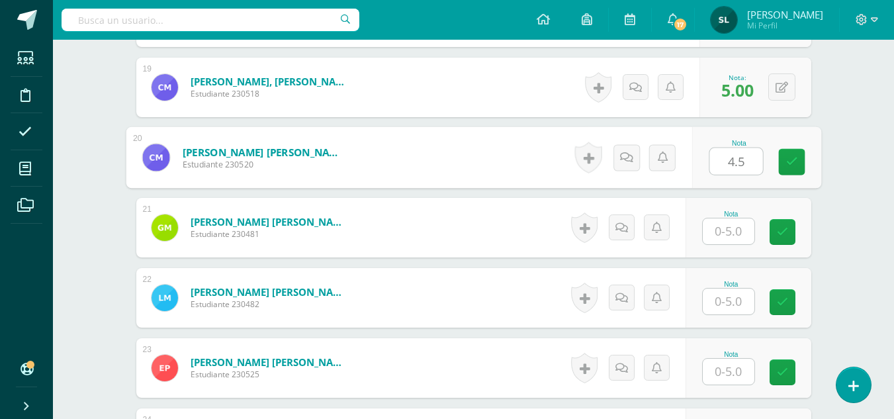
type input "4.5"
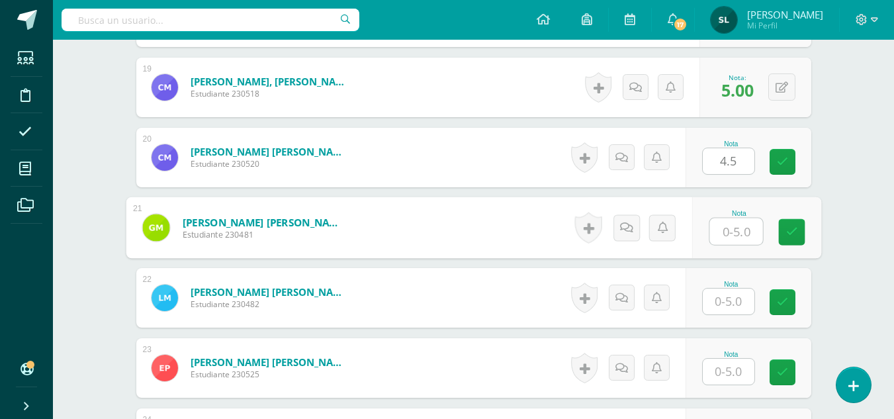
click at [728, 235] on input "text" at bounding box center [736, 231] width 53 height 26
type input "5"
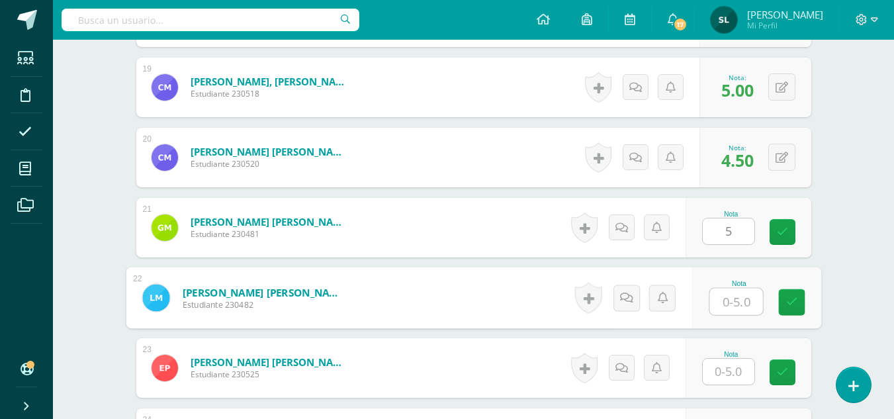
click at [731, 308] on input "text" at bounding box center [736, 302] width 53 height 26
type input "5"
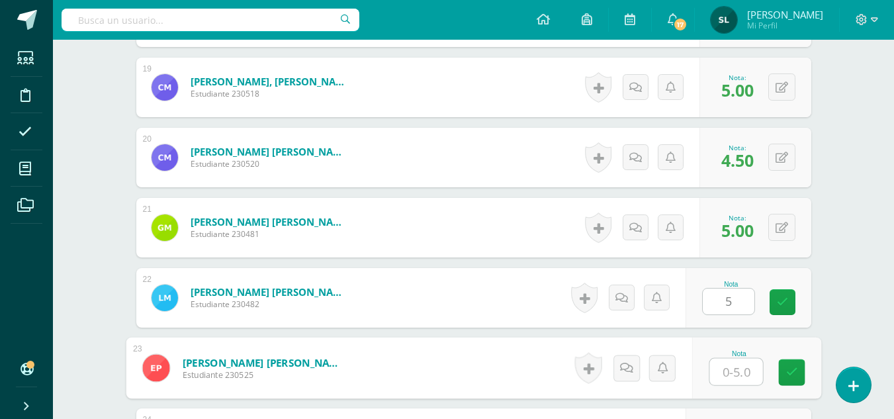
click at [723, 371] on input "text" at bounding box center [736, 372] width 53 height 26
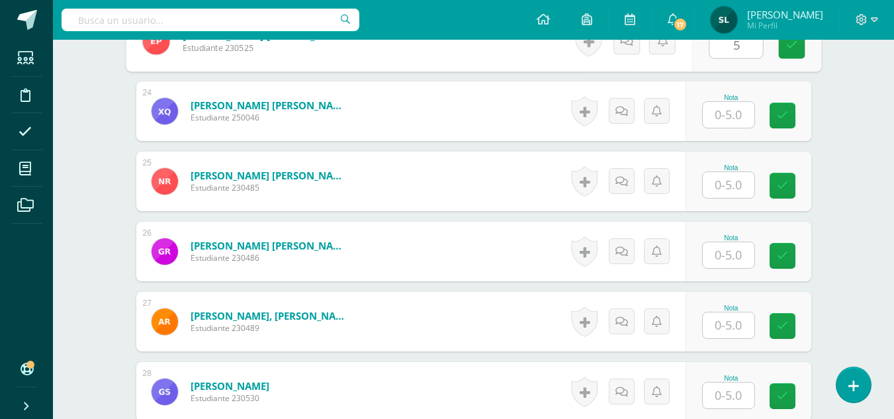
scroll to position [2009, 0]
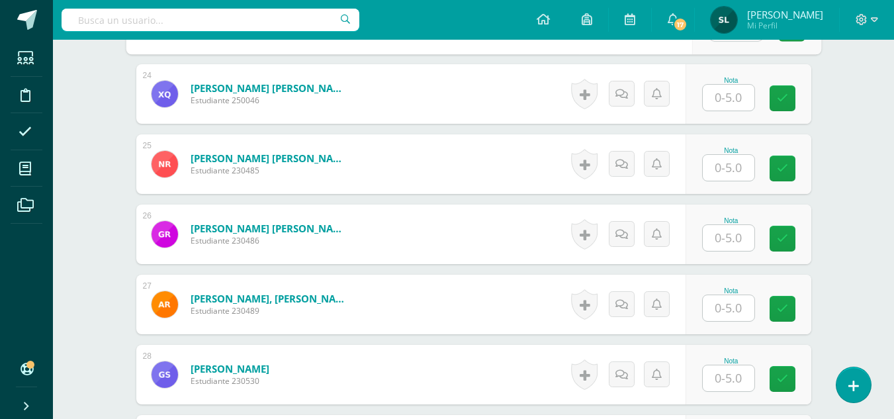
type input "5"
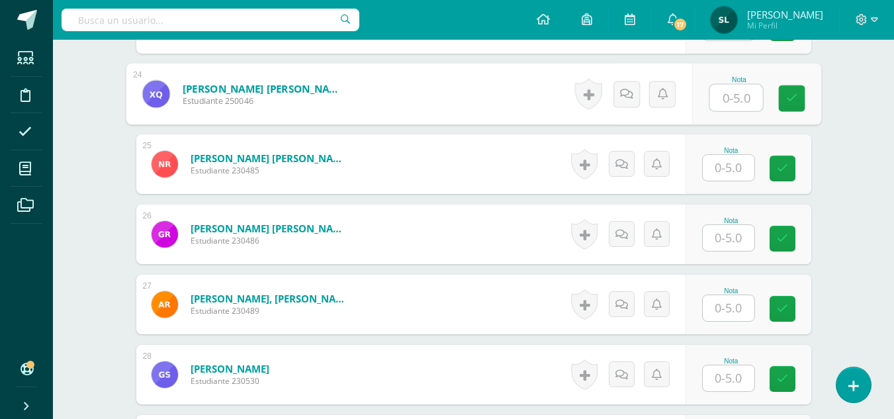
click at [730, 101] on input "text" at bounding box center [736, 98] width 53 height 26
type input "5"
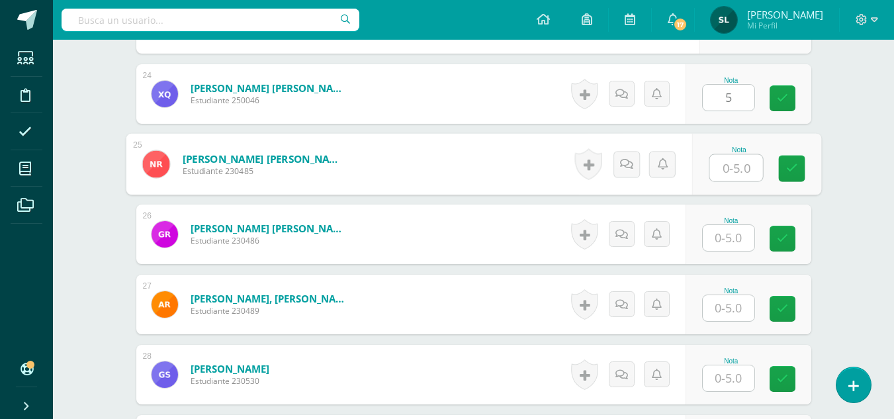
click at [724, 163] on input "text" at bounding box center [736, 168] width 53 height 26
type input "5"
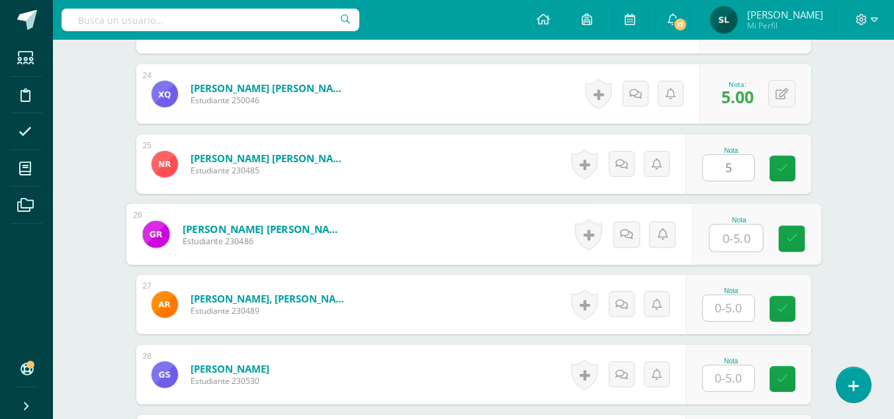
click at [728, 239] on input "text" at bounding box center [736, 238] width 53 height 26
type input "5"
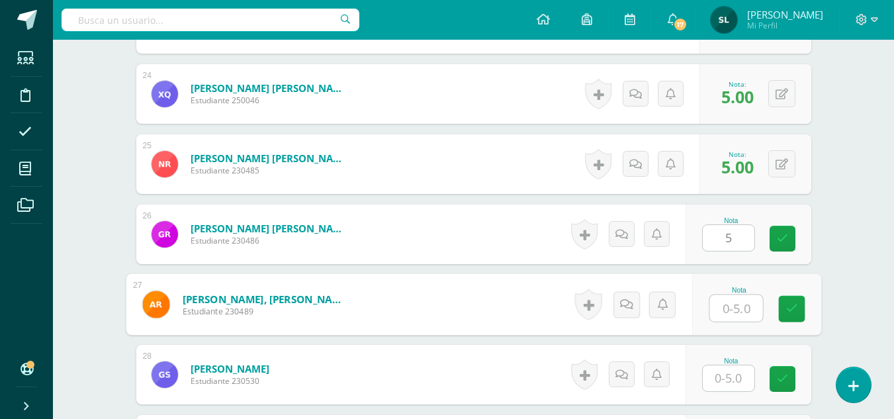
click at [731, 308] on input "text" at bounding box center [736, 308] width 53 height 26
type input "5"
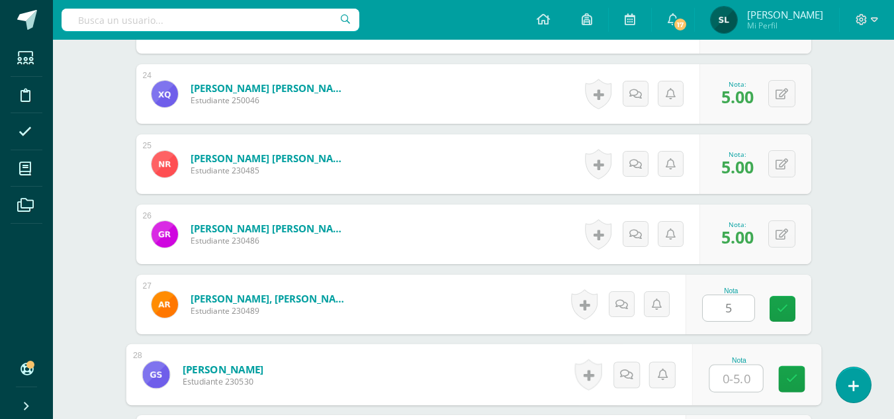
click at [735, 371] on input "text" at bounding box center [736, 378] width 53 height 26
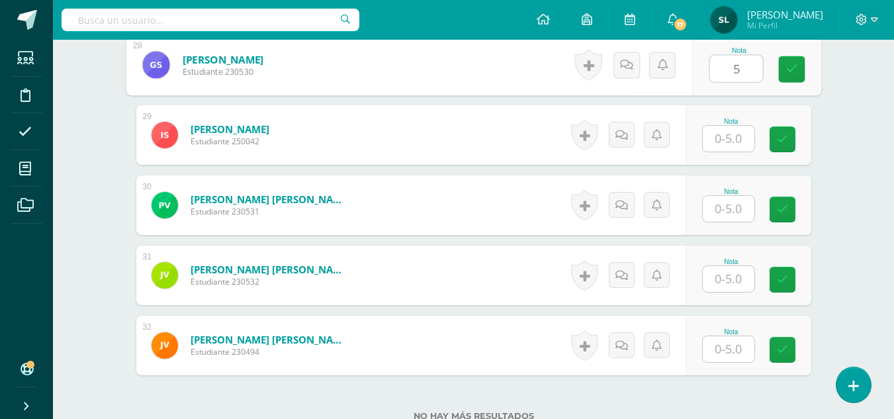
scroll to position [2327, 0]
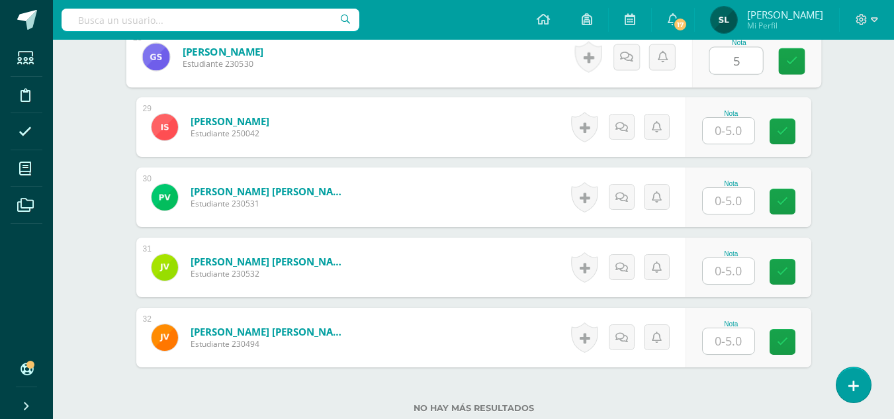
type input "5"
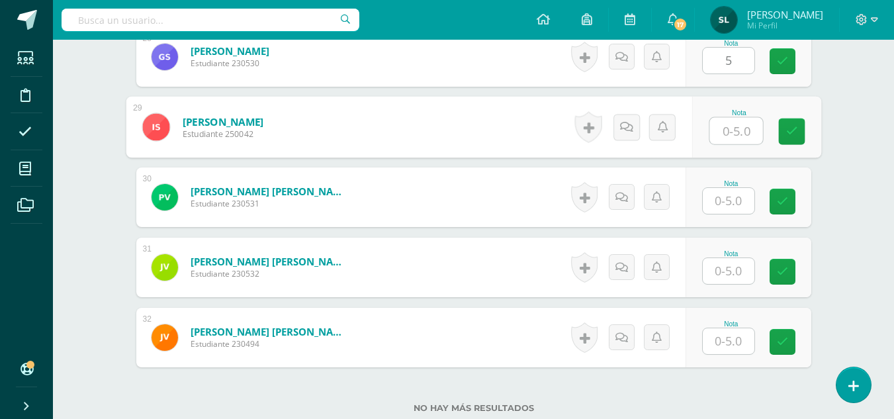
click at [730, 132] on input "text" at bounding box center [736, 131] width 53 height 26
type input "5"
click at [737, 208] on input "text" at bounding box center [729, 201] width 52 height 26
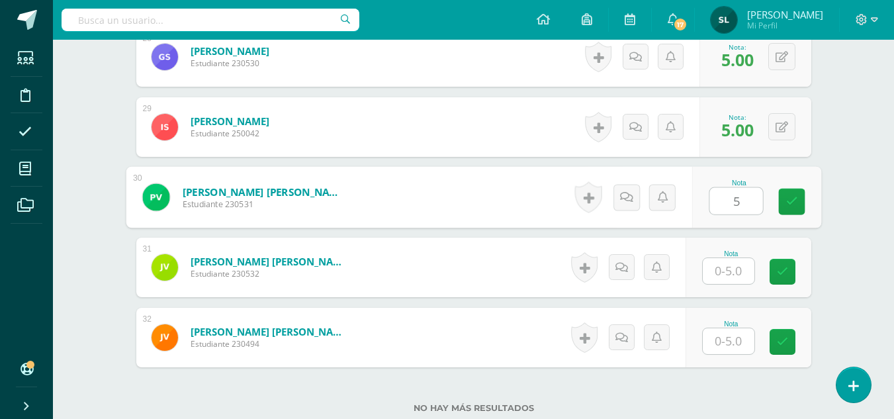
type input "5"
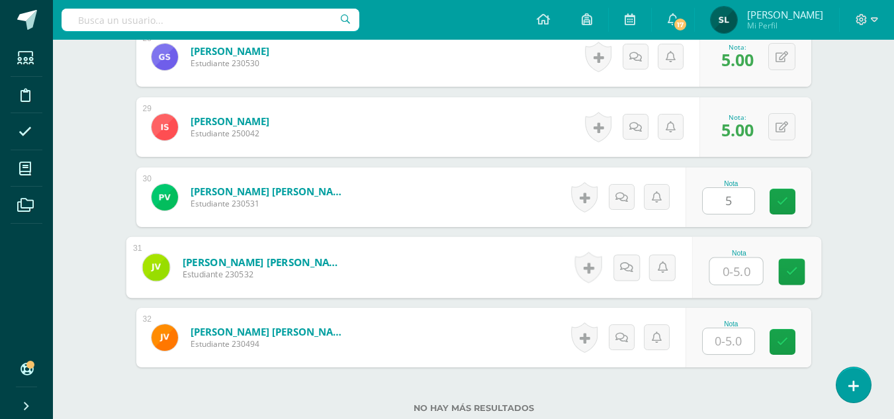
click at [727, 271] on input "text" at bounding box center [736, 271] width 53 height 26
type input "5"
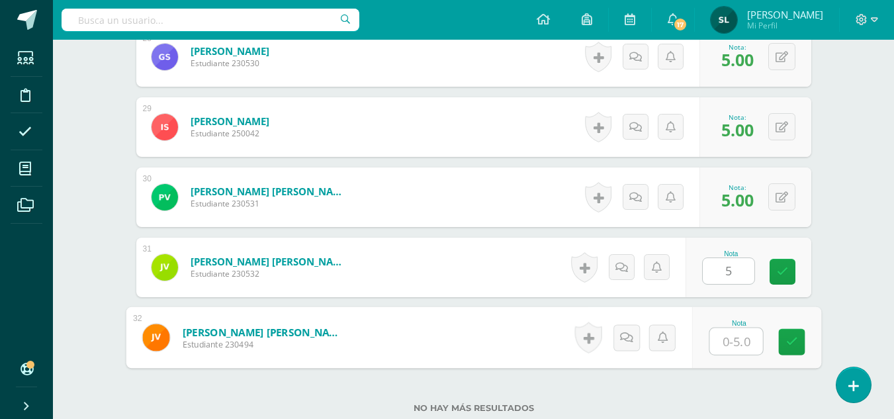
click at [723, 338] on input "text" at bounding box center [736, 341] width 53 height 26
type input "5"
click at [790, 346] on icon at bounding box center [792, 341] width 12 height 11
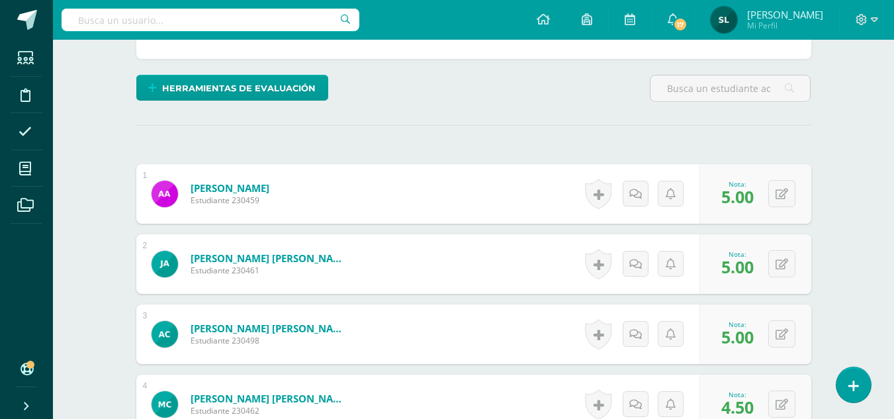
scroll to position [0, 0]
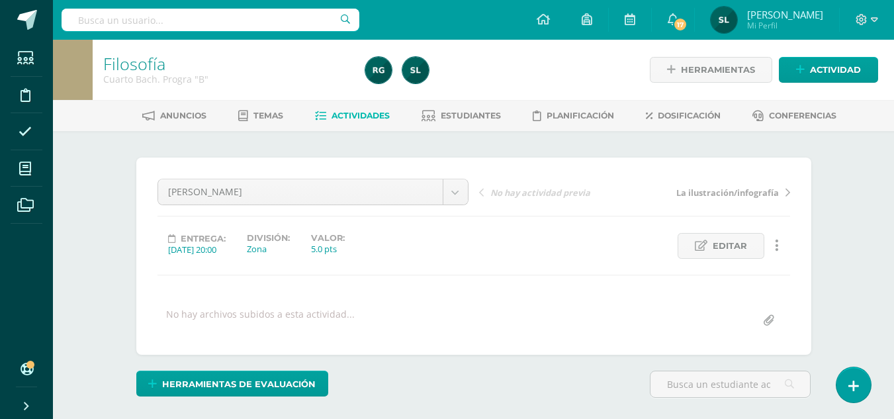
click at [373, 117] on span "Actividades" at bounding box center [361, 116] width 58 height 10
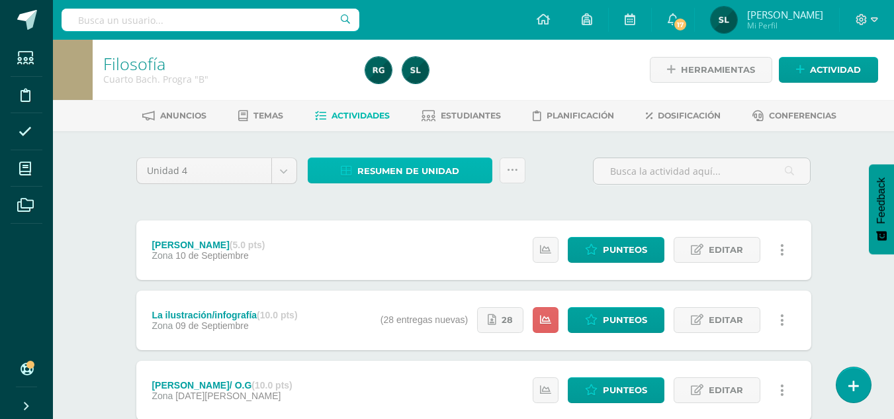
click at [416, 173] on span "Resumen de unidad" at bounding box center [408, 171] width 102 height 24
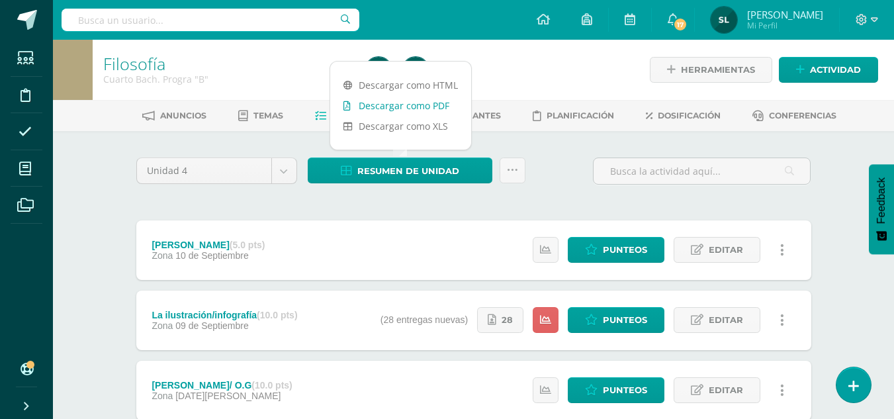
click at [424, 103] on link "Descargar como PDF" at bounding box center [400, 105] width 141 height 21
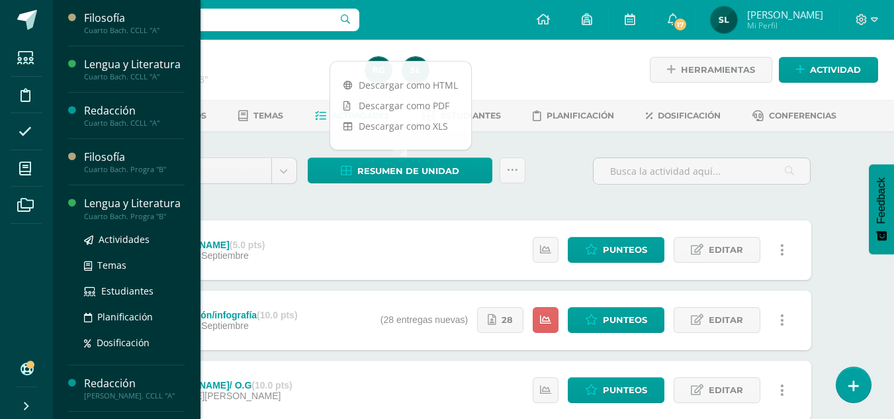
click at [105, 211] on div "Lengua y Literatura" at bounding box center [134, 203] width 101 height 15
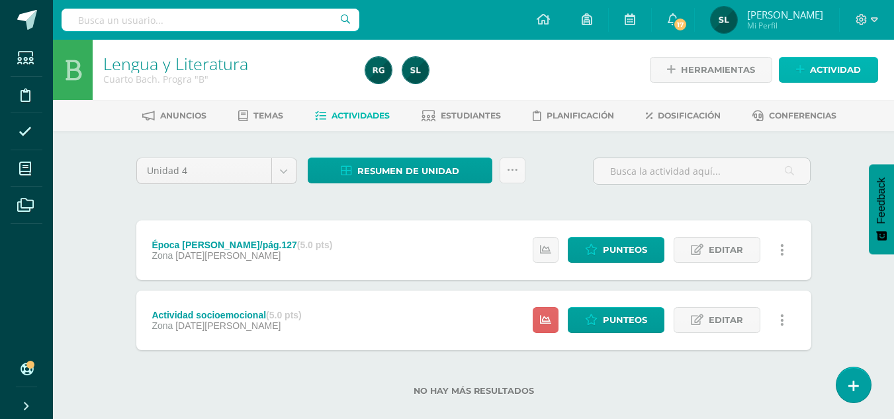
click at [830, 65] on span "Actividad" at bounding box center [835, 70] width 51 height 24
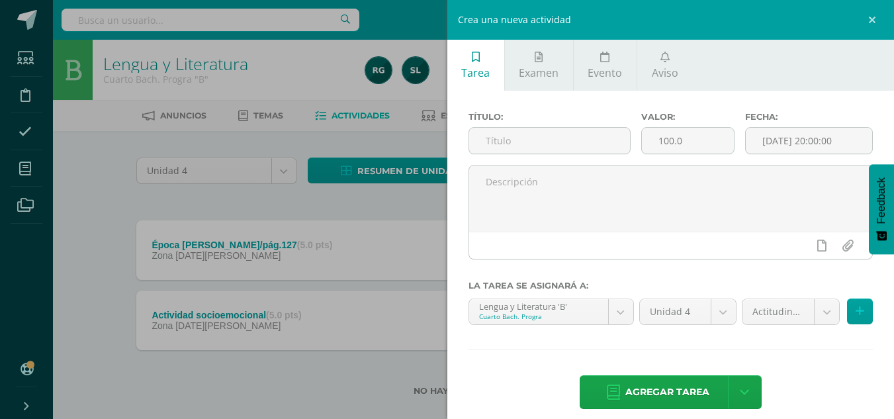
scroll to position [19, 0]
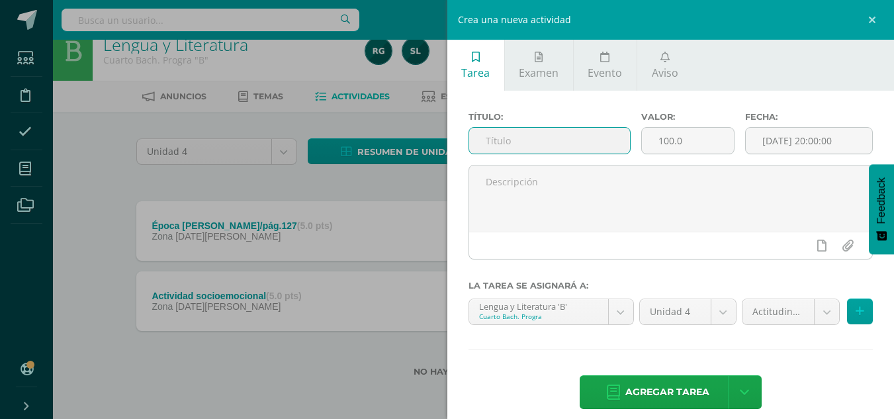
click at [511, 142] on input "text" at bounding box center [549, 141] width 161 height 26
type input "Artículo científico"
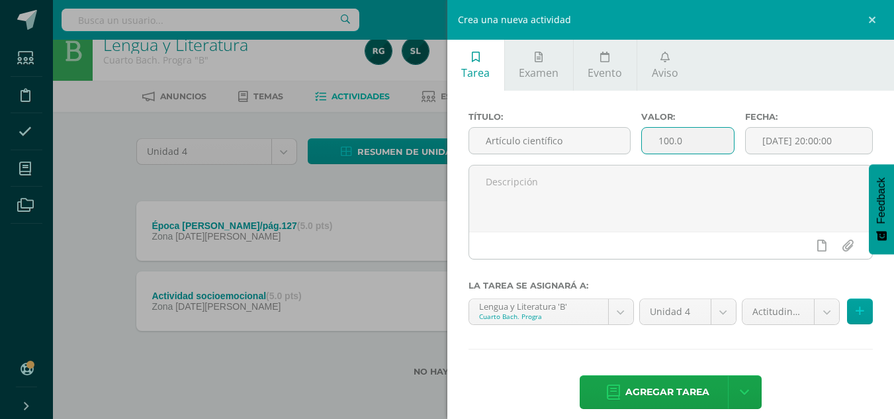
drag, startPoint x: 683, startPoint y: 138, endPoint x: 655, endPoint y: 140, distance: 28.5
click at [655, 140] on input "100.0" at bounding box center [688, 141] width 92 height 26
type input "5"
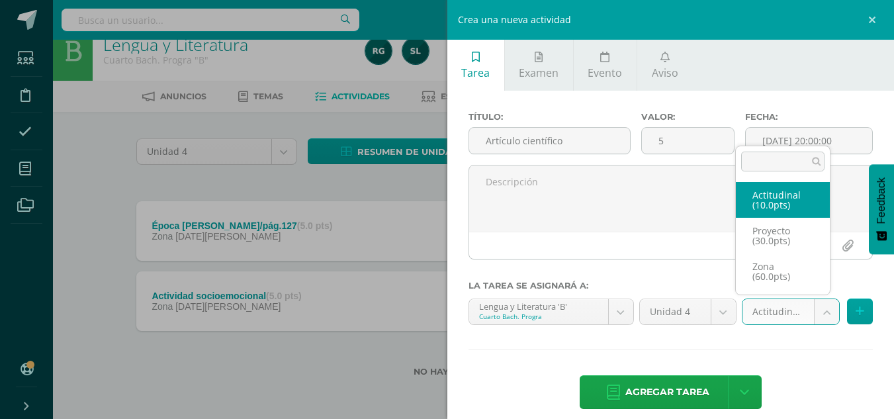
click at [820, 309] on body "Estudiantes Disciplina Asistencia Mis cursos Archivos Soporte Centro de ayuda Ú…" at bounding box center [447, 200] width 894 height 438
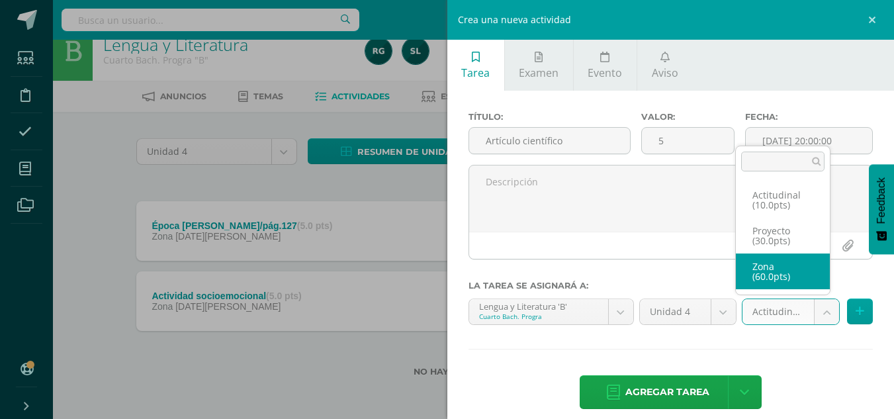
select select "107062"
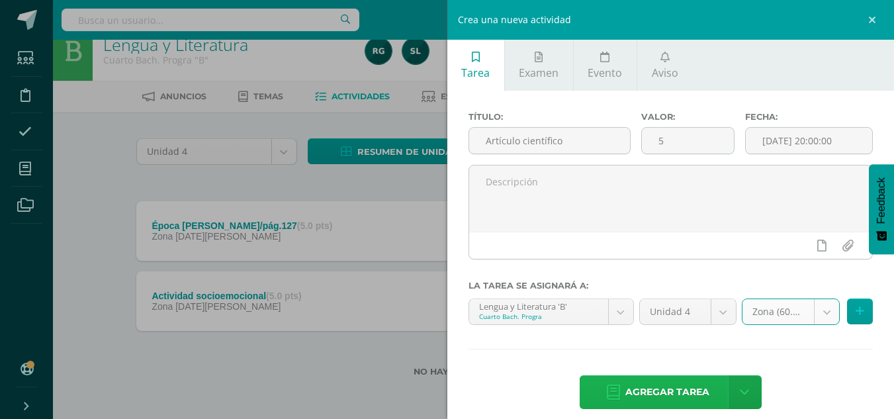
click at [639, 390] on span "Agregar tarea" at bounding box center [667, 392] width 84 height 32
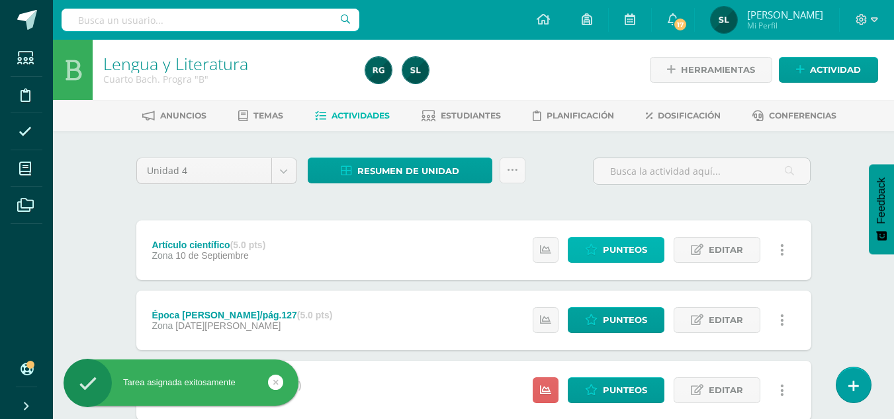
click at [623, 250] on span "Punteos" at bounding box center [625, 250] width 44 height 24
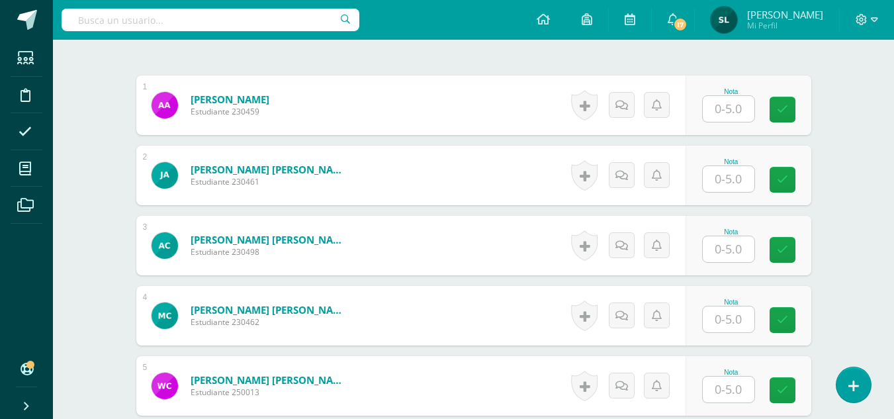
scroll to position [385, 0]
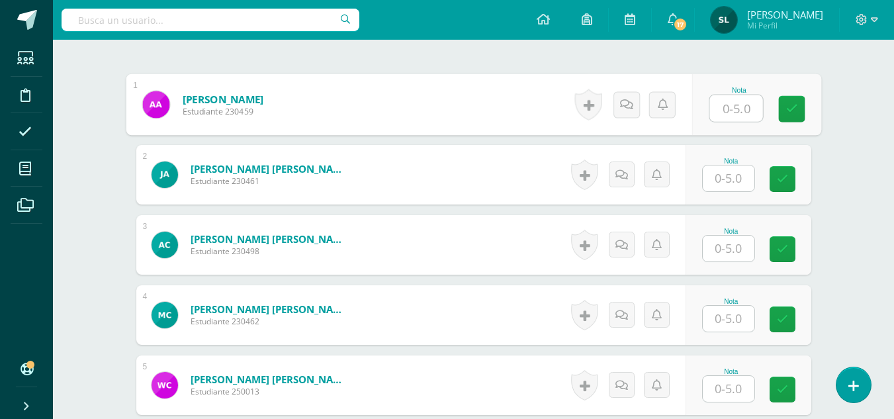
click at [728, 112] on input "text" at bounding box center [736, 108] width 53 height 26
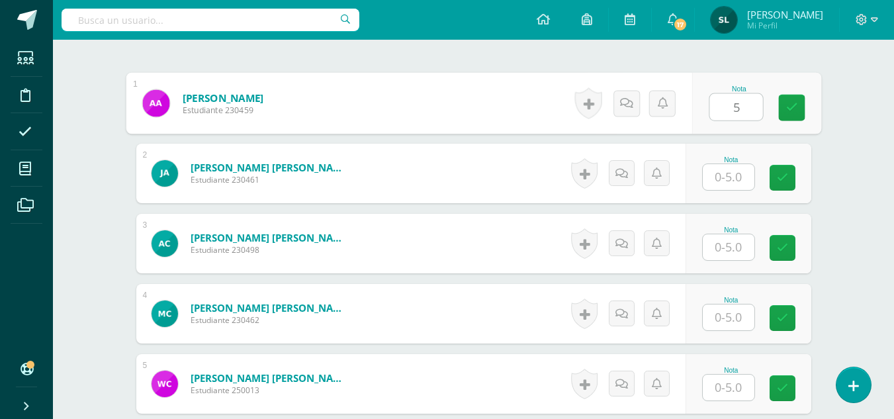
type input "5"
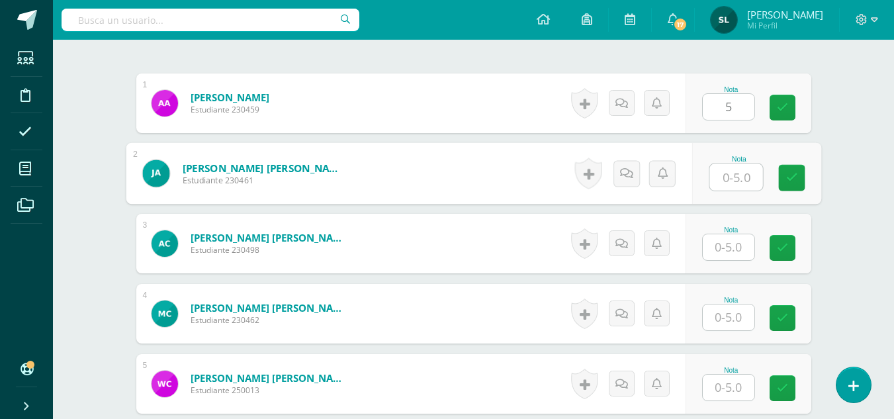
click at [725, 178] on input "text" at bounding box center [736, 177] width 53 height 26
type input "5"
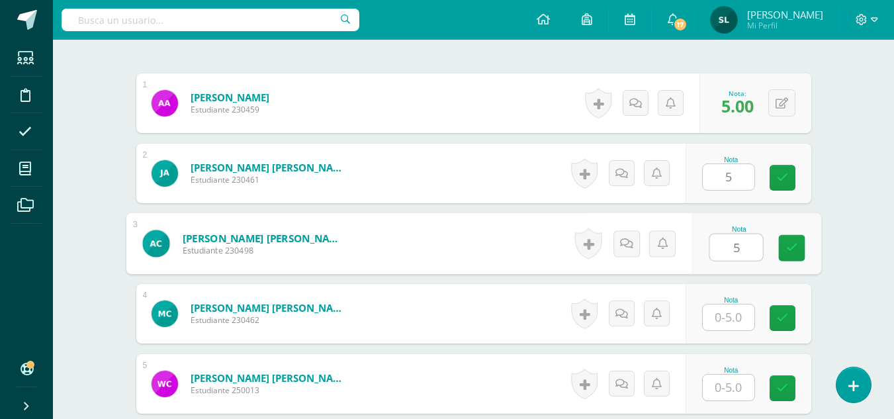
click at [725, 244] on input "5" at bounding box center [736, 247] width 53 height 26
type input "5"
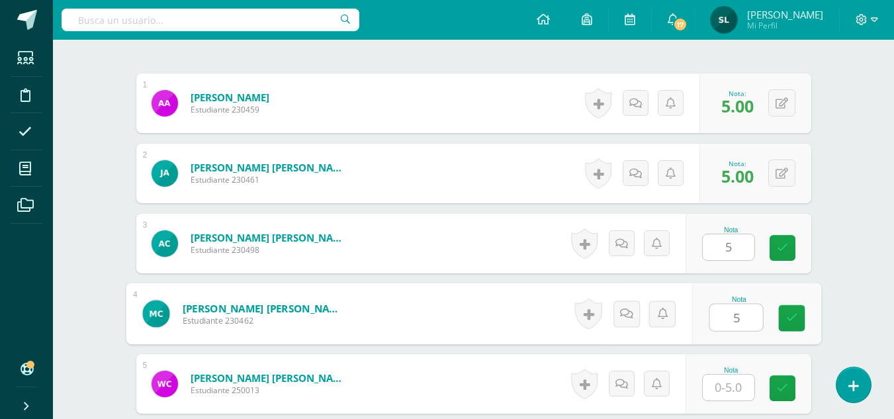
click at [723, 318] on input "5" at bounding box center [736, 317] width 53 height 26
type input "5"
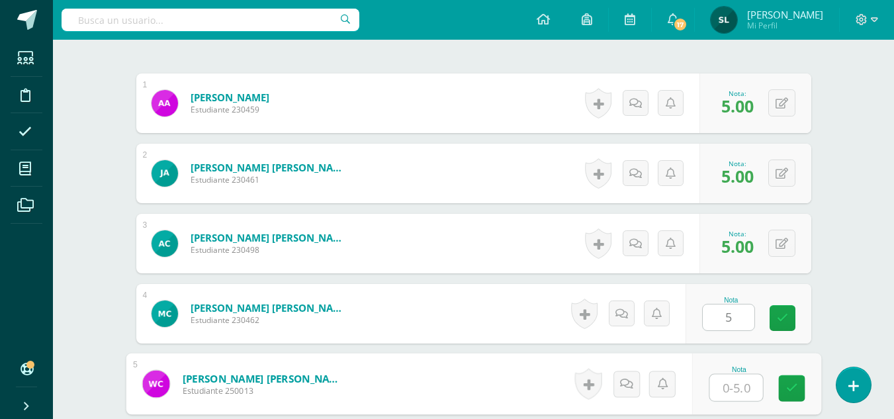
click at [733, 387] on input "text" at bounding box center [736, 388] width 53 height 26
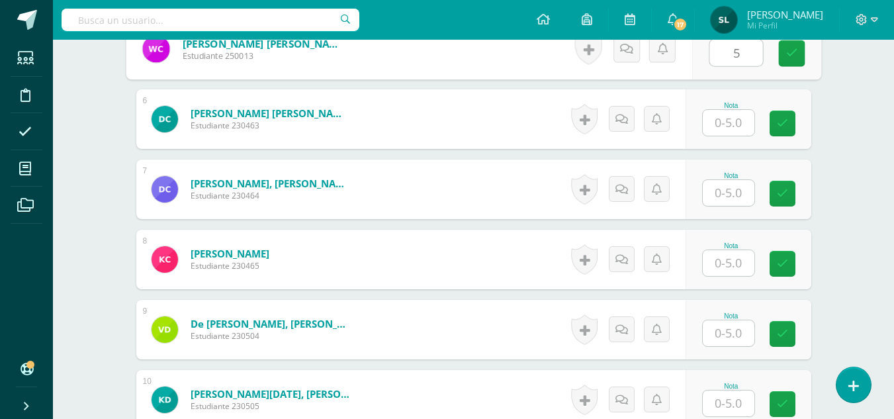
scroll to position [748, 0]
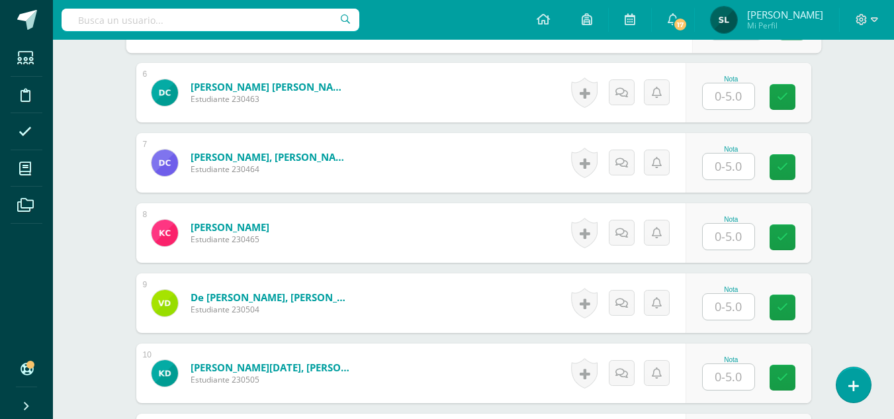
type input "5"
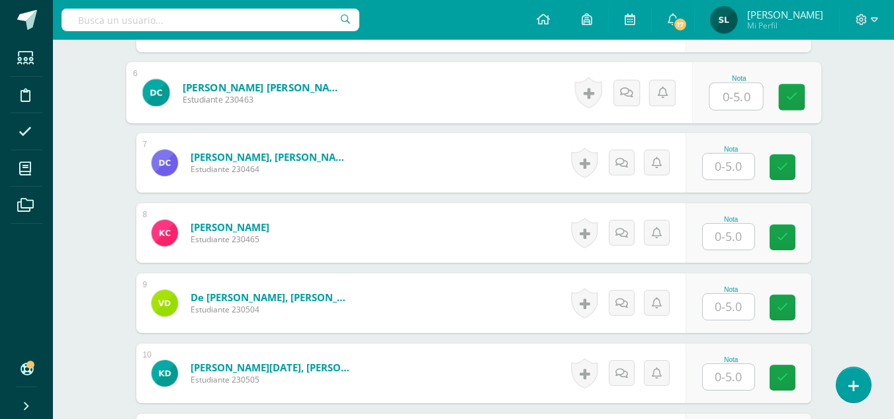
click at [736, 95] on input "text" at bounding box center [736, 96] width 53 height 26
type input "5"
click at [727, 169] on input "text" at bounding box center [729, 167] width 52 height 26
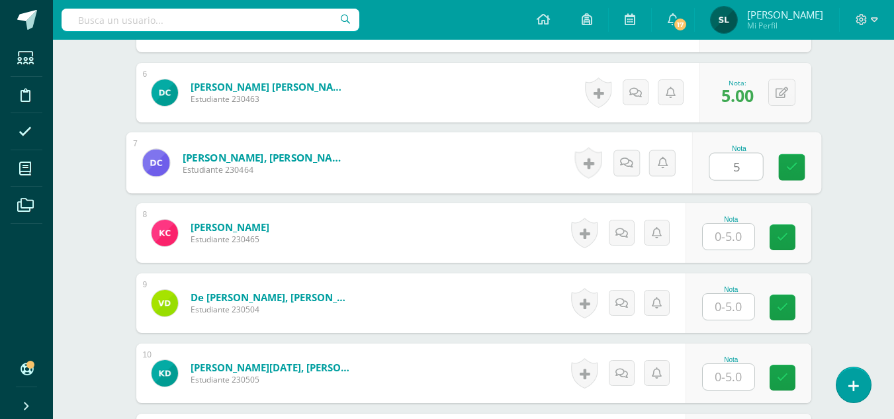
type input "5"
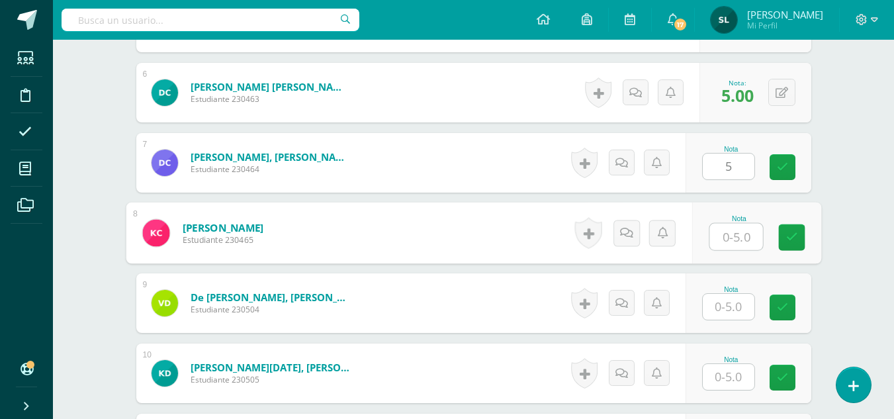
click at [729, 236] on input "text" at bounding box center [736, 237] width 53 height 26
type input "5"
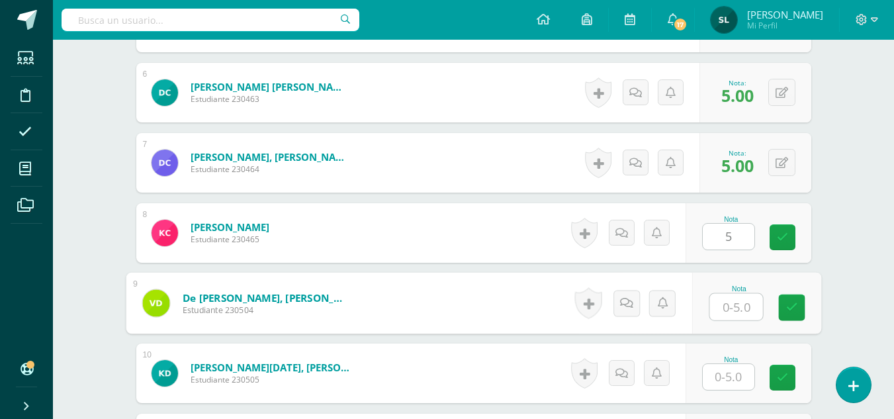
click at [733, 308] on input "text" at bounding box center [736, 307] width 53 height 26
type input "5"
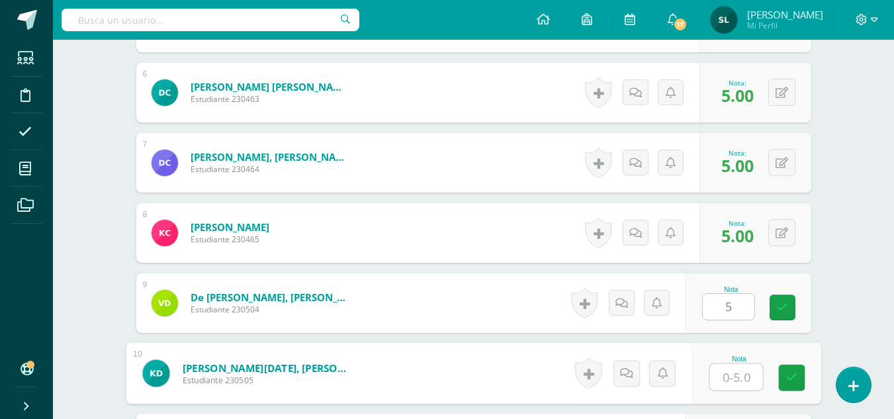
click at [725, 383] on input "text" at bounding box center [736, 377] width 53 height 26
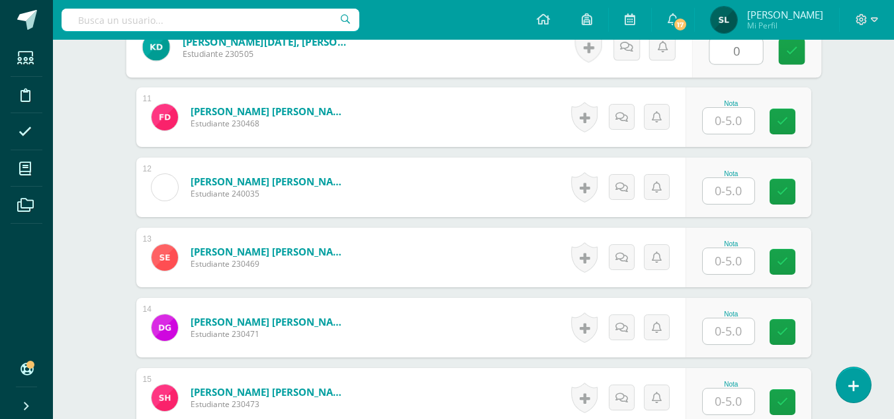
scroll to position [1119, 0]
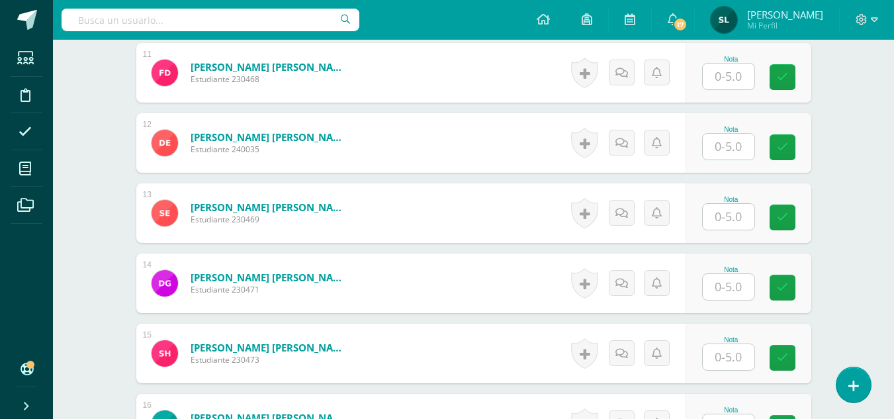
type input "0"
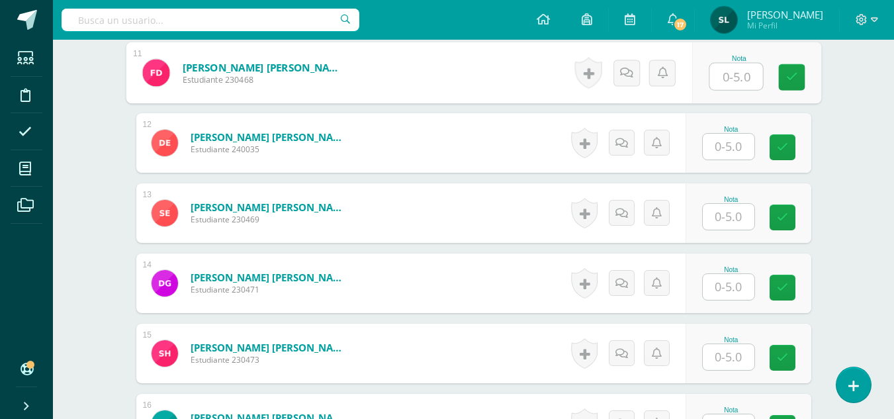
click at [726, 83] on input "text" at bounding box center [736, 77] width 53 height 26
type input "5"
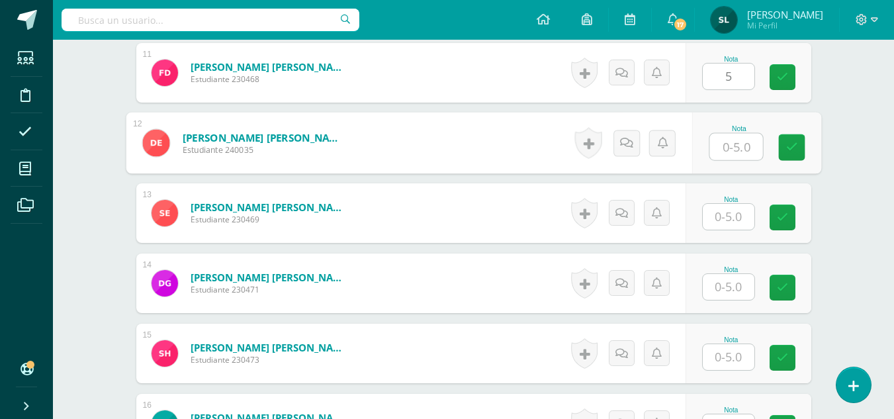
click at [729, 152] on input "text" at bounding box center [736, 147] width 53 height 26
type input "5"
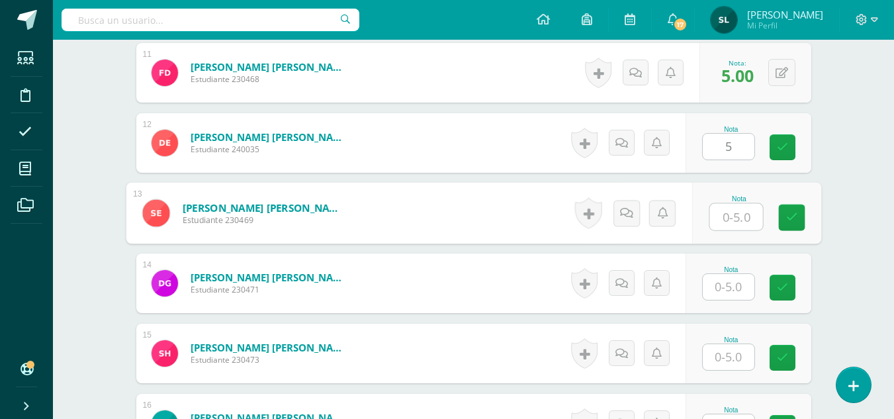
click at [726, 218] on input "text" at bounding box center [736, 217] width 53 height 26
type input "5"
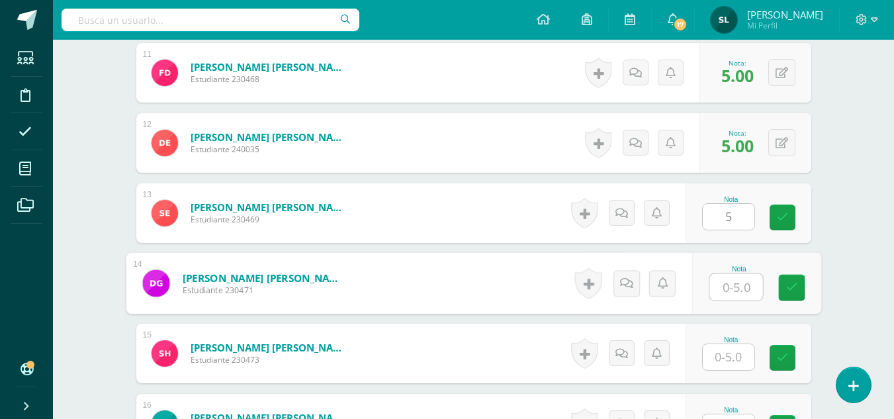
click at [739, 290] on input "text" at bounding box center [736, 287] width 53 height 26
type input "5"
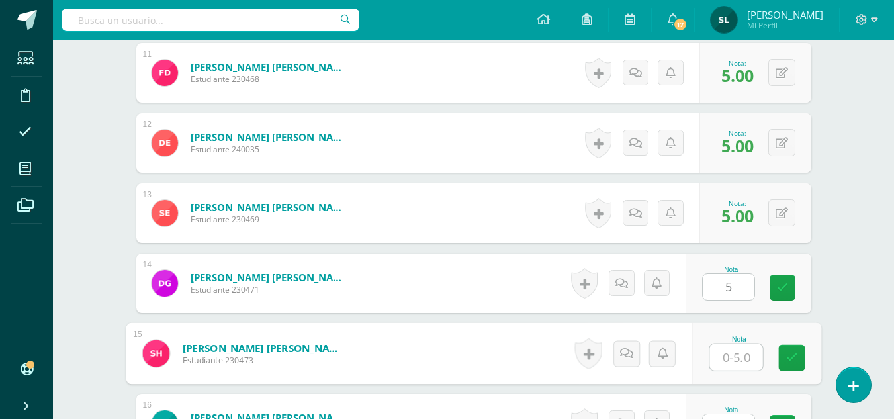
click at [733, 357] on input "text" at bounding box center [736, 357] width 53 height 26
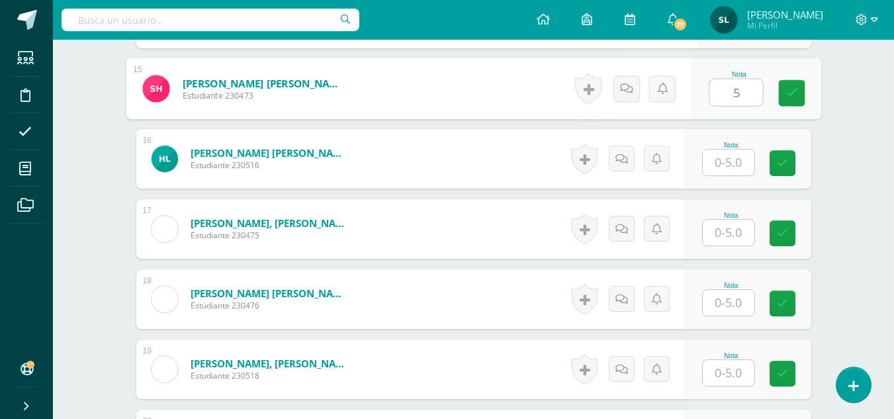
scroll to position [1436, 0]
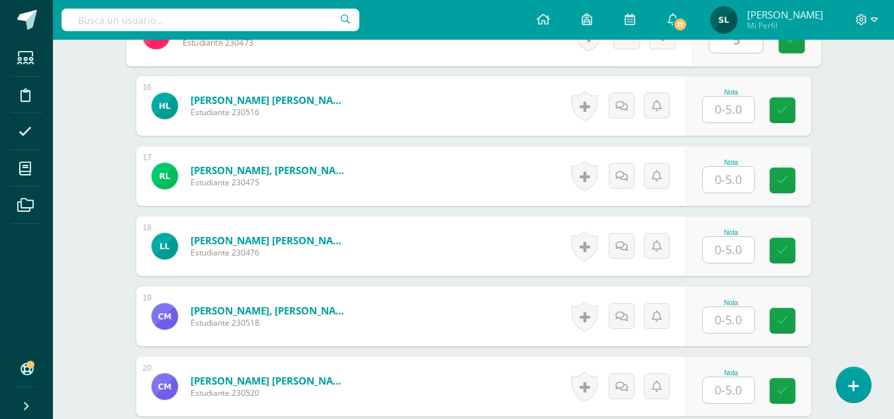
type input "5"
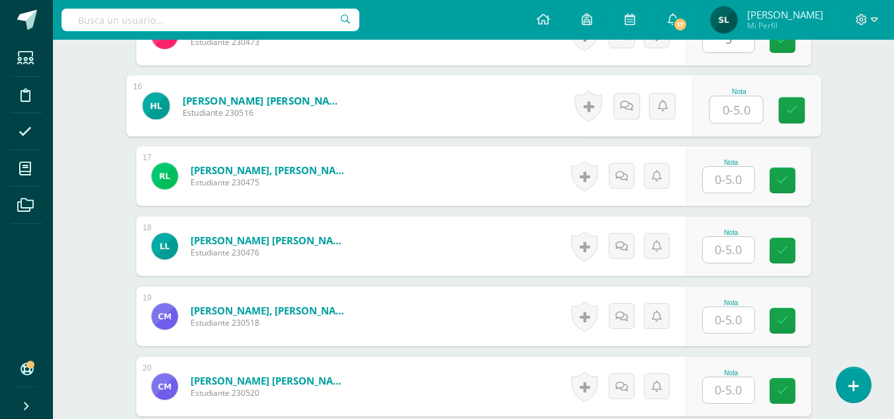
click at [739, 108] on input "text" at bounding box center [736, 110] width 53 height 26
type input "5"
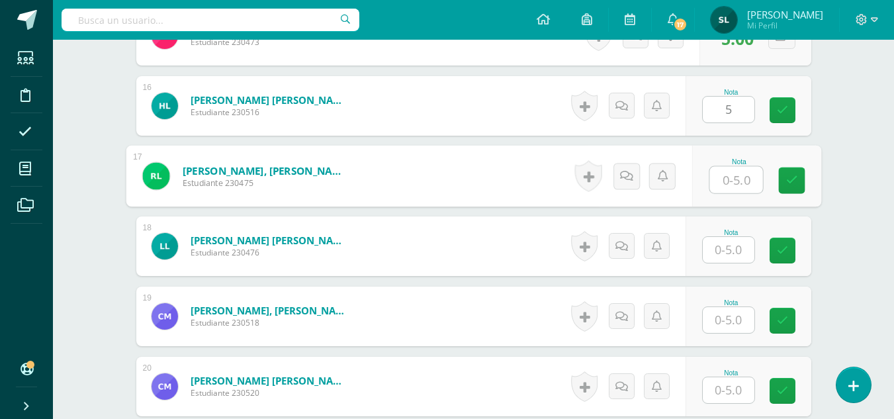
click at [729, 187] on input "text" at bounding box center [736, 180] width 53 height 26
type input "0"
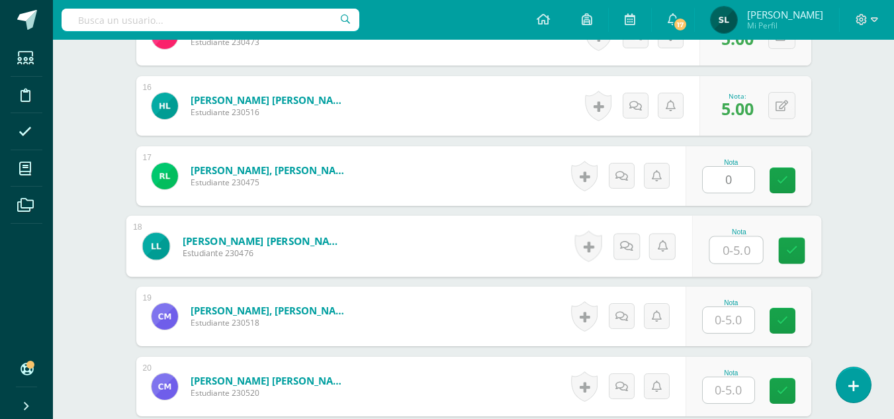
click at [725, 251] on input "text" at bounding box center [736, 250] width 53 height 26
type input "5"
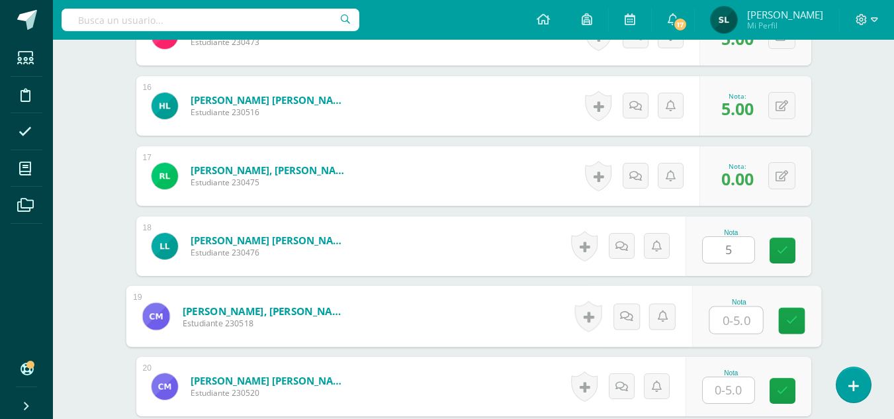
click at [727, 318] on input "text" at bounding box center [736, 320] width 53 height 26
type input "5"
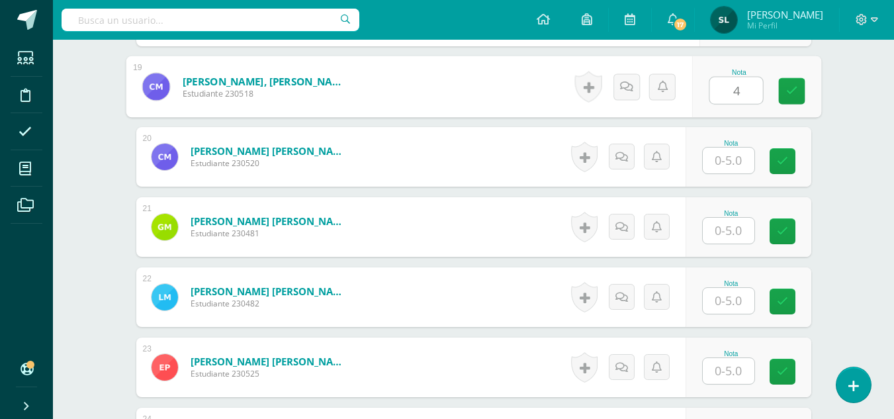
scroll to position [1719, 0]
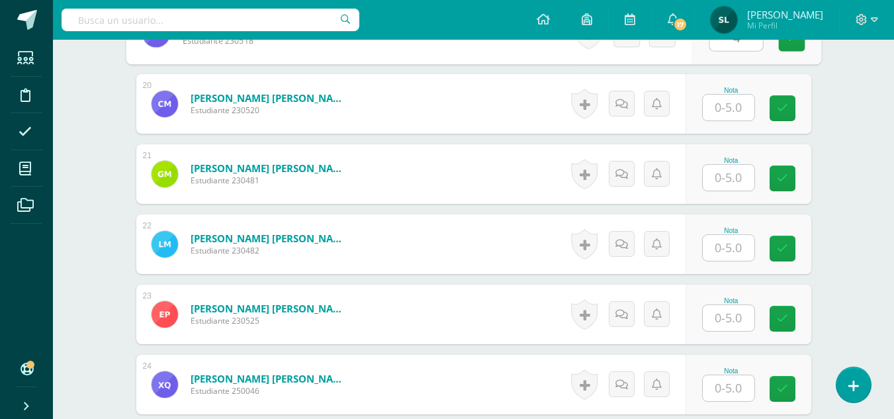
type input "4"
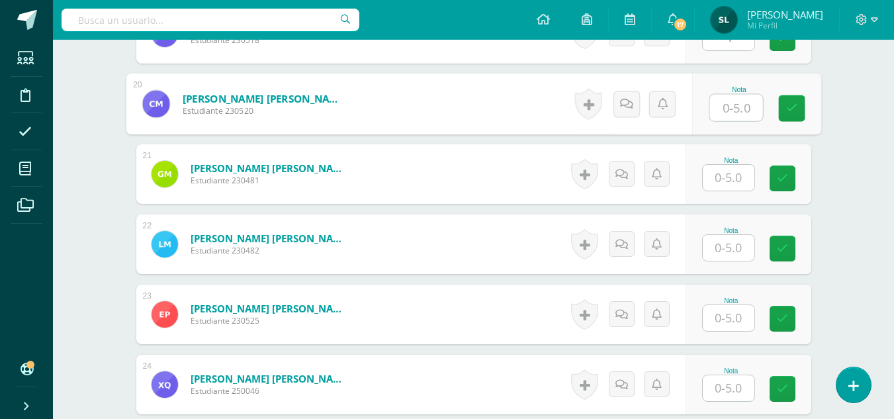
click at [734, 111] on input "text" at bounding box center [736, 108] width 53 height 26
type input "5"
click at [731, 179] on input "text" at bounding box center [729, 178] width 52 height 26
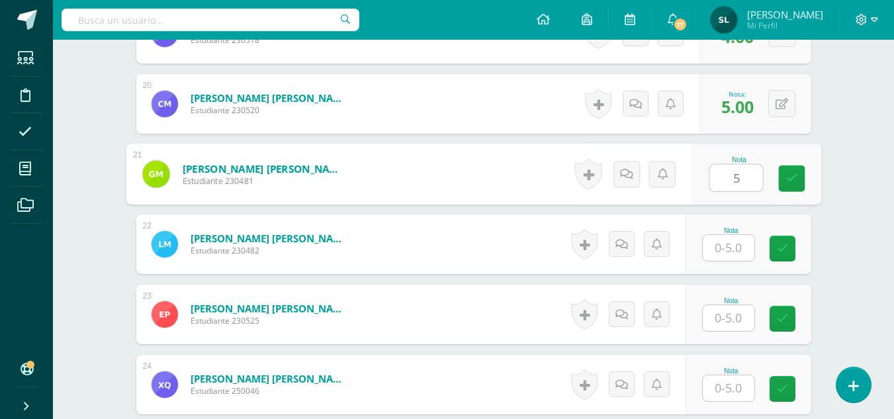
type input "5"
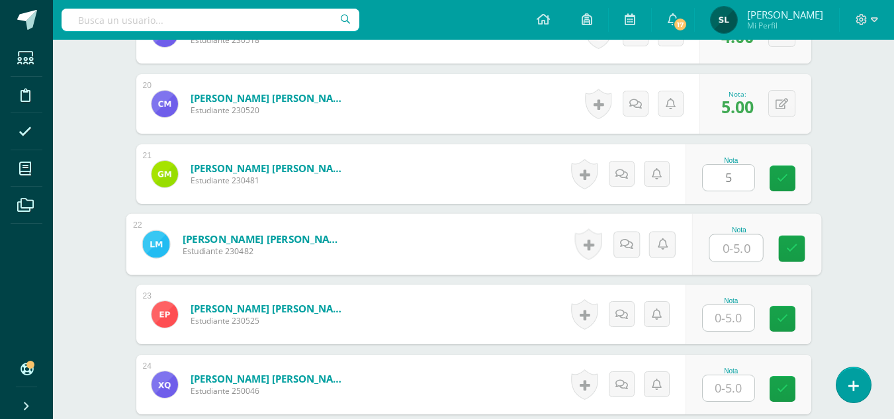
click at [738, 248] on input "text" at bounding box center [736, 248] width 53 height 26
type input "5"
click at [719, 320] on input "text" at bounding box center [729, 318] width 52 height 26
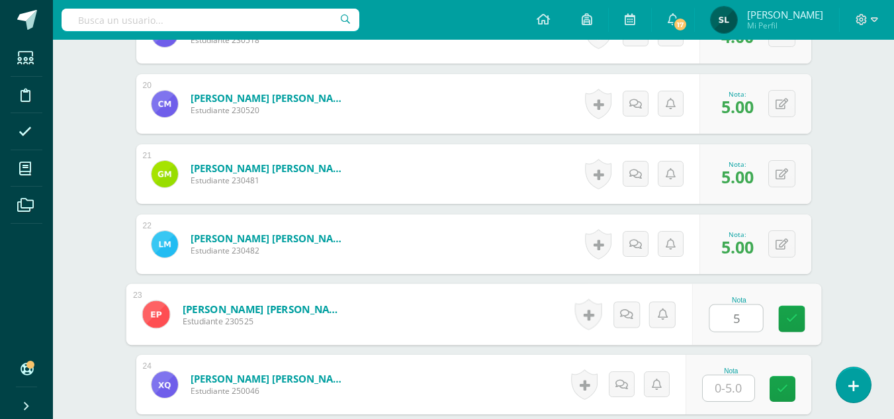
type input "5"
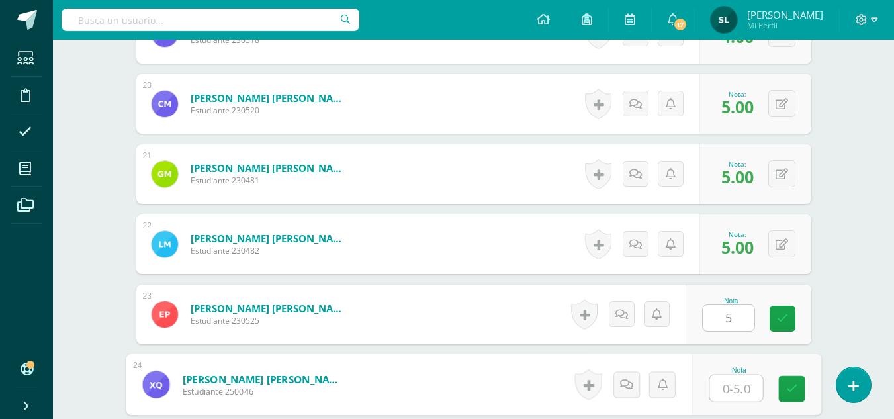
click at [727, 387] on input "text" at bounding box center [736, 388] width 53 height 26
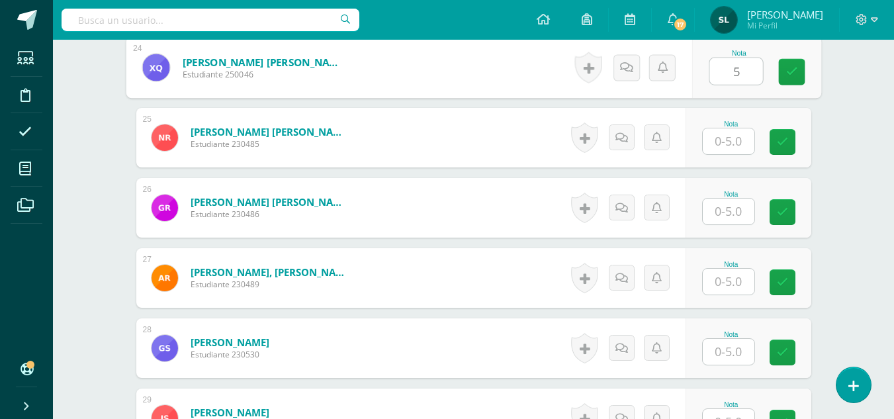
scroll to position [2062, 0]
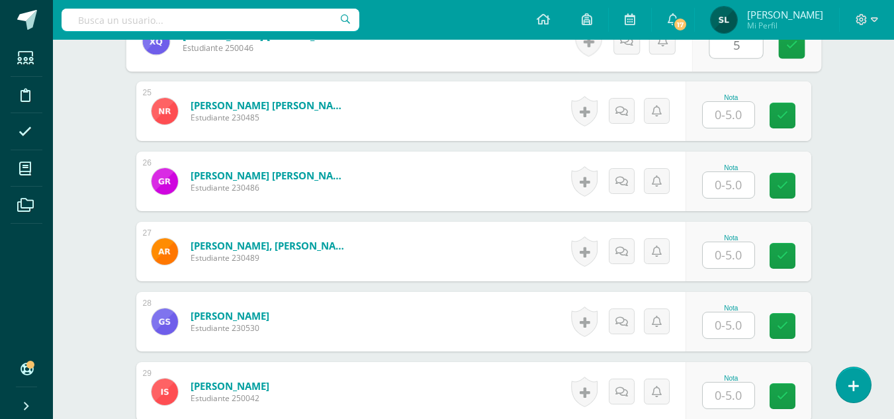
type input "5"
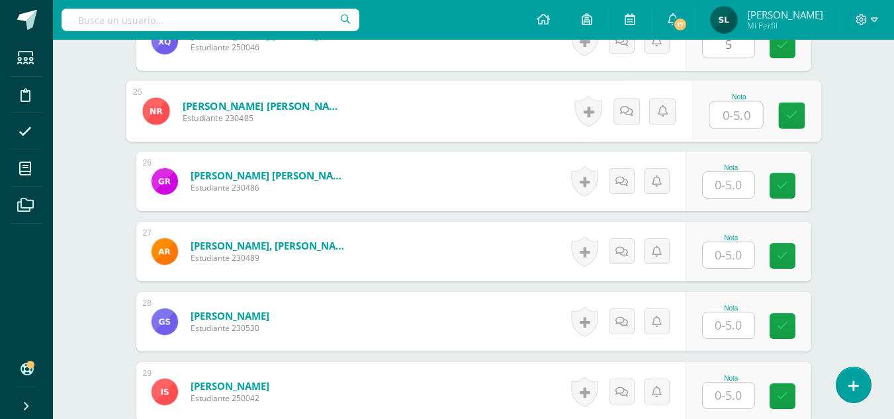
click at [728, 120] on input "text" at bounding box center [736, 115] width 53 height 26
type input "5"
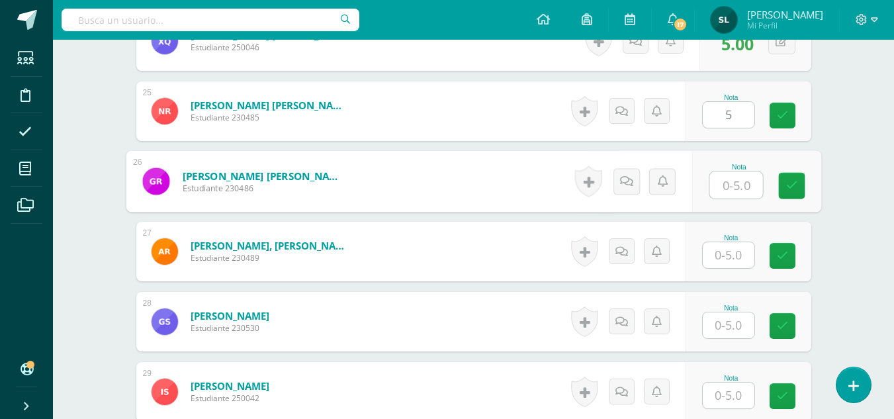
click at [720, 194] on input "text" at bounding box center [736, 185] width 53 height 26
type input "0"
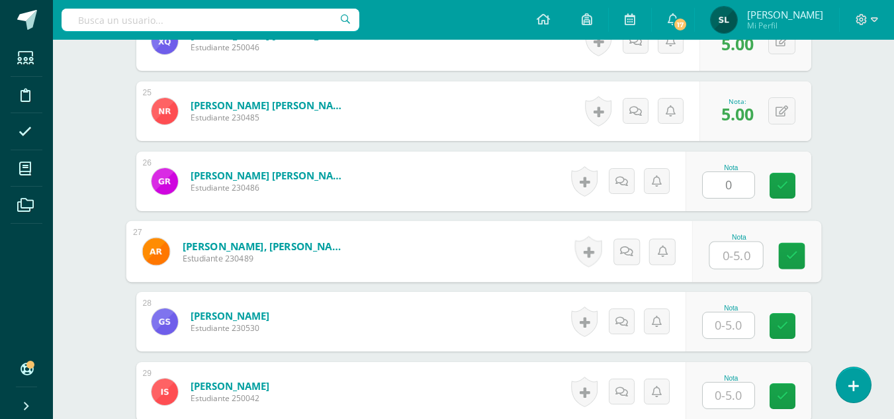
click at [730, 259] on input "text" at bounding box center [736, 255] width 53 height 26
type input "5"
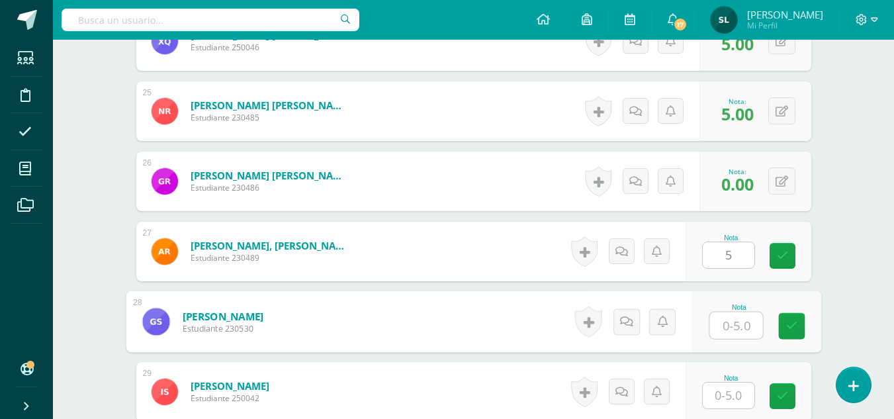
click at [725, 331] on input "text" at bounding box center [736, 325] width 53 height 26
type input "5"
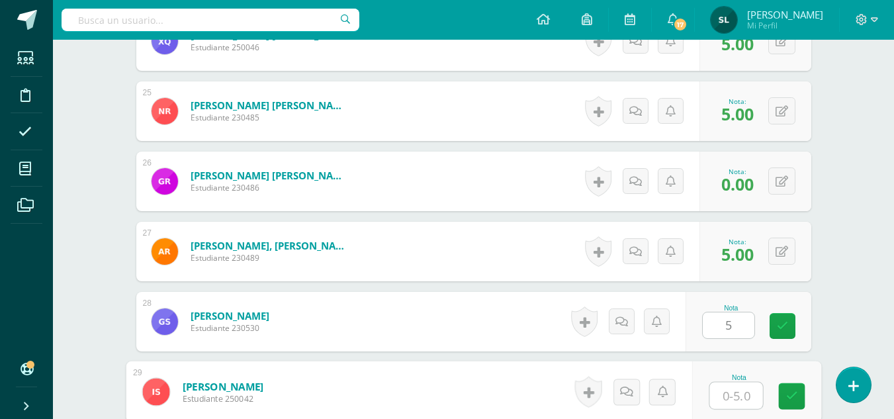
click at [725, 398] on input "text" at bounding box center [736, 396] width 53 height 26
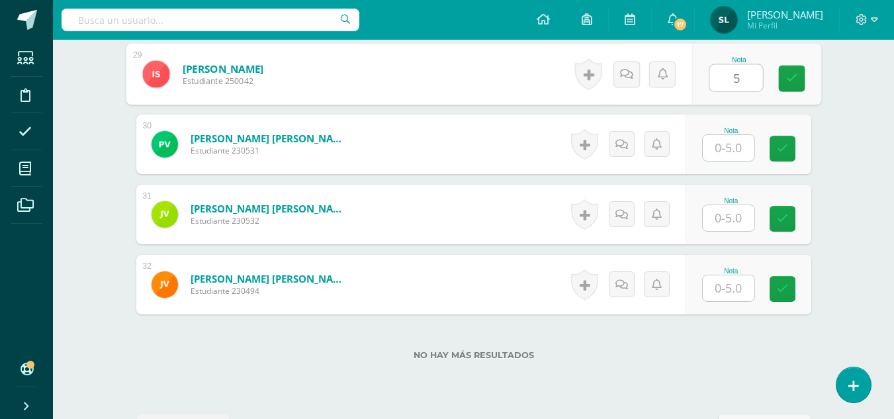
scroll to position [2389, 0]
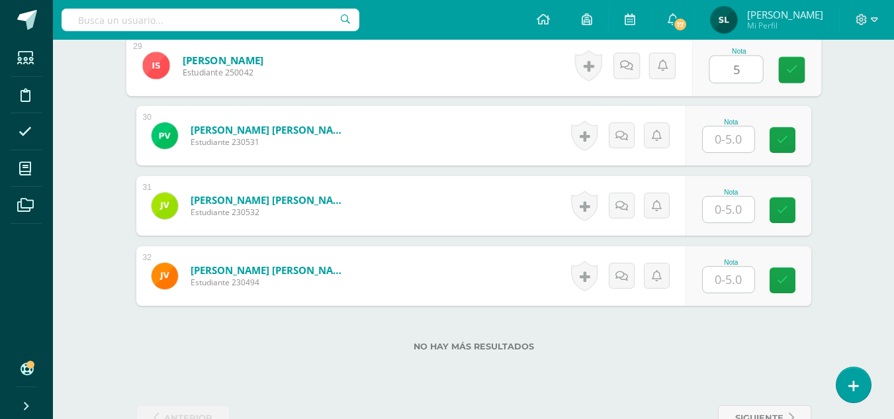
type input "5"
click at [743, 135] on input "text" at bounding box center [729, 139] width 52 height 26
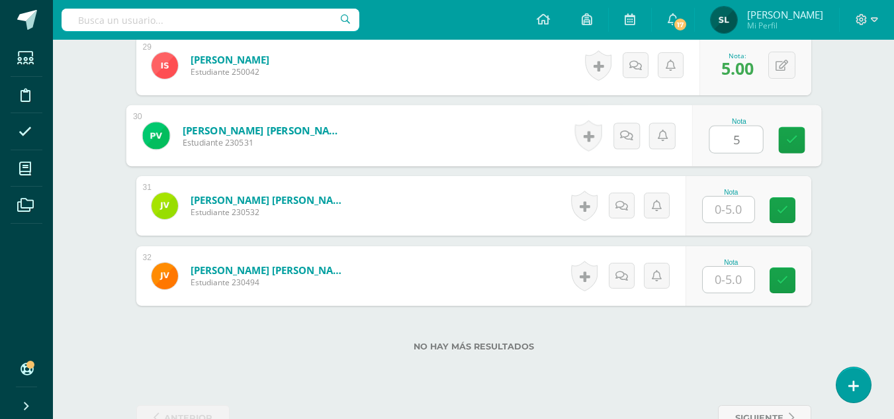
type input "5"
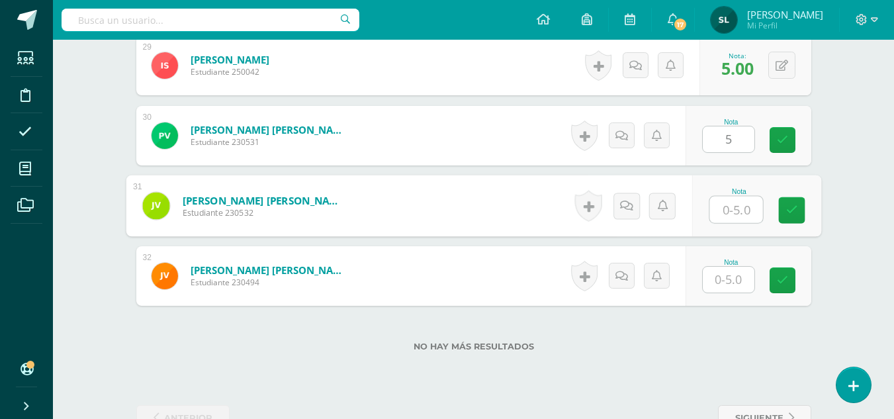
click at [728, 205] on input "text" at bounding box center [736, 210] width 53 height 26
type input "5"
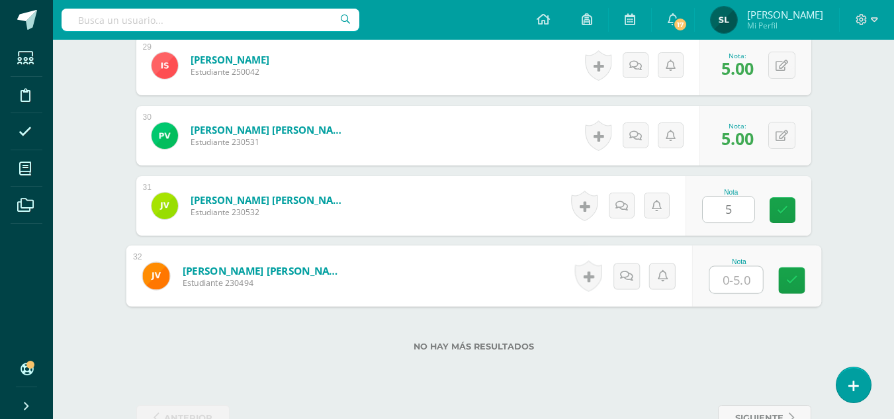
click at [720, 277] on input "text" at bounding box center [736, 280] width 53 height 26
type input "5"
click at [793, 291] on link at bounding box center [791, 280] width 26 height 26
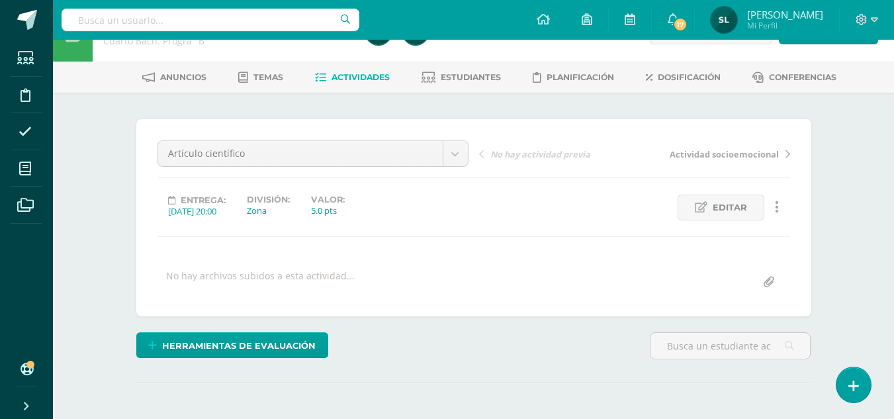
scroll to position [0, 0]
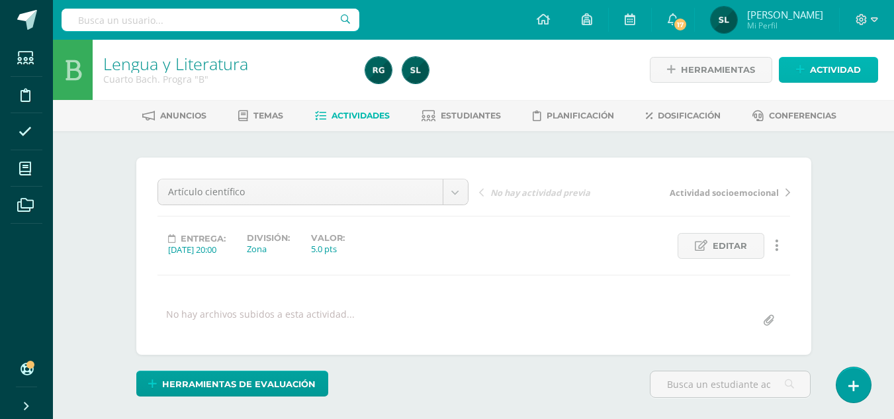
click at [827, 73] on span "Actividad" at bounding box center [835, 70] width 51 height 24
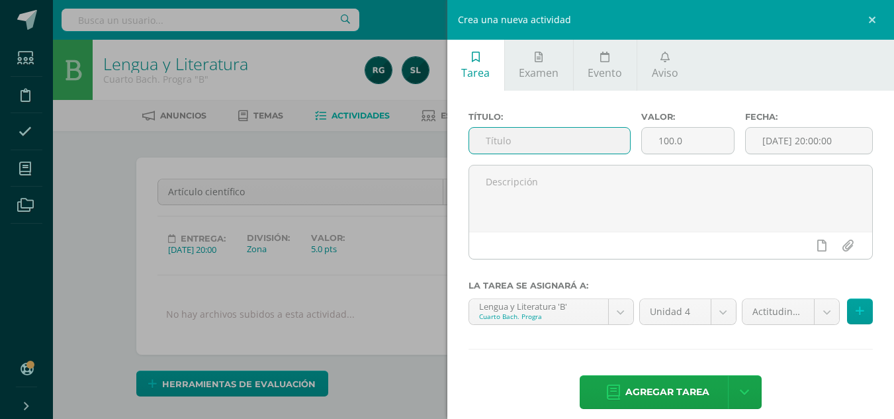
click at [487, 144] on input "text" at bounding box center [549, 141] width 161 height 26
type input "Tipos de párrafos"
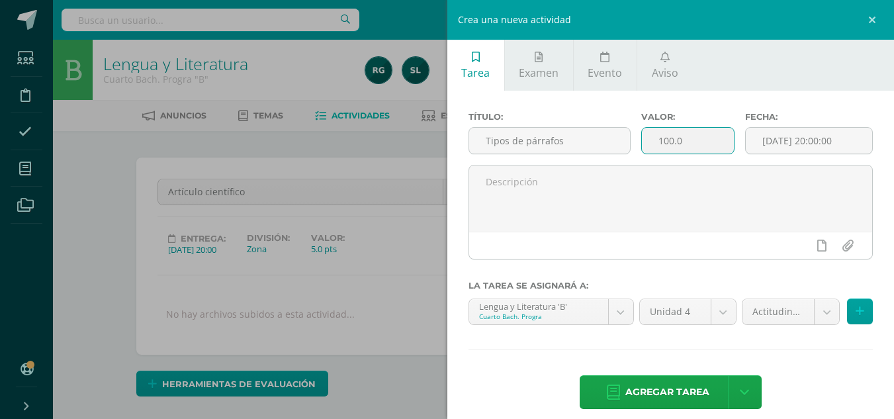
drag, startPoint x: 682, startPoint y: 143, endPoint x: 656, endPoint y: 135, distance: 27.6
click at [656, 135] on input "100.0" at bounding box center [688, 141] width 92 height 26
type input "10"
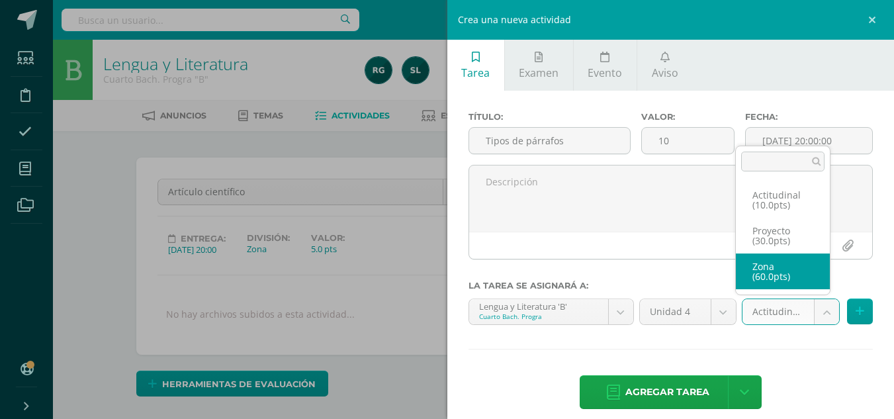
select select "107062"
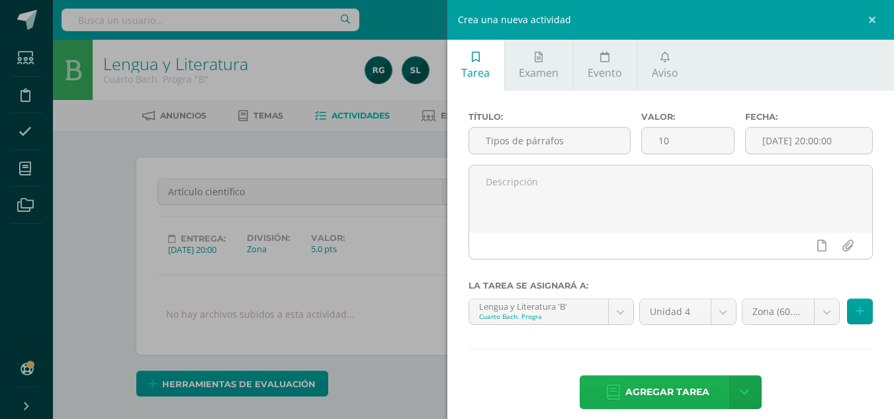
click at [682, 383] on span "Agregar tarea" at bounding box center [667, 392] width 84 height 32
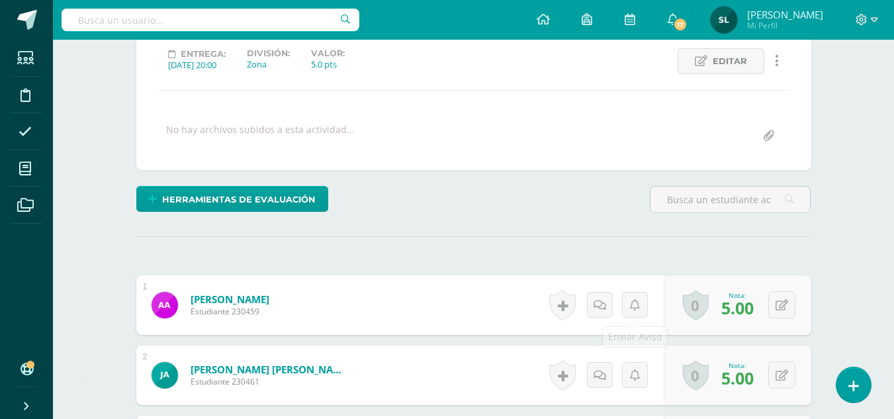
scroll to position [185, 0]
click at [863, 17] on icon at bounding box center [862, 20] width 12 height 12
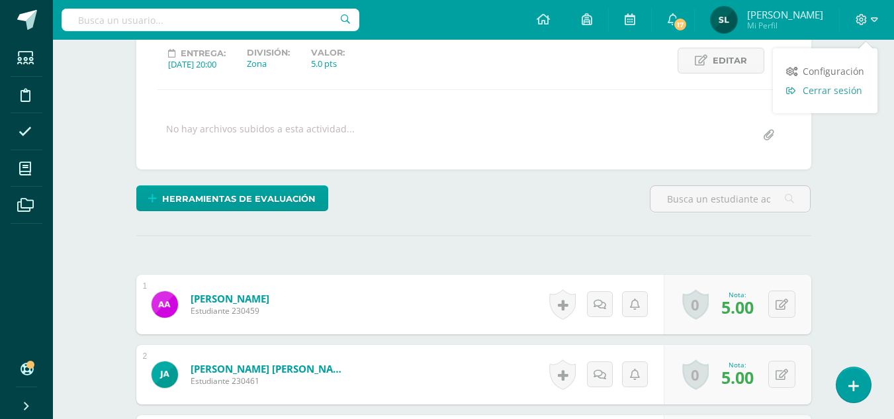
click at [816, 97] on link "Cerrar sesión" at bounding box center [825, 90] width 105 height 19
